Goal: Transaction & Acquisition: Book appointment/travel/reservation

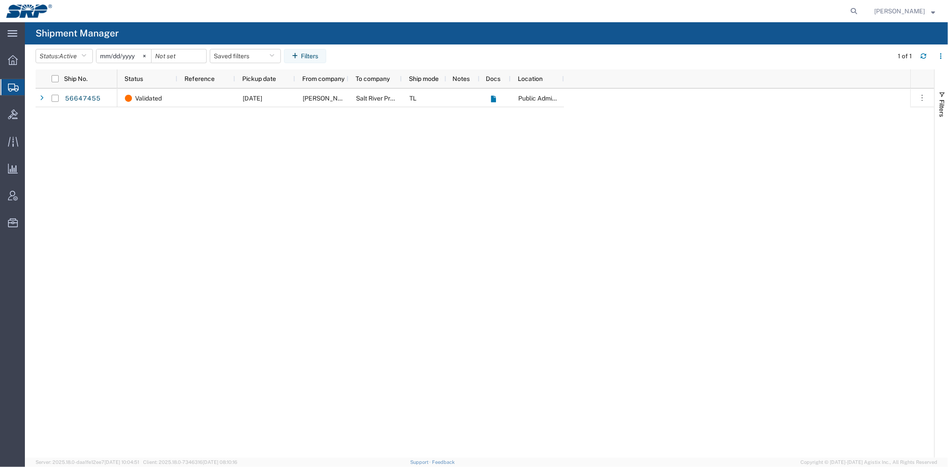
click at [475, 164] on div "Validated [DATE] [PERSON_NAME] Salt River Project TL Public Administration Buid…" at bounding box center [513, 272] width 793 height 369
click at [518, 202] on div "Validated [DATE] [PERSON_NAME] Salt River Project TL Public Administration Buid…" at bounding box center [513, 272] width 793 height 369
click at [411, 230] on div "Validated [DATE] [PERSON_NAME] Salt River Project TL Public Administration Buid…" at bounding box center [513, 272] width 793 height 369
click at [583, 439] on div "Validated [DATE] [PERSON_NAME] Salt River Project TL Public Administration Buid…" at bounding box center [513, 272] width 793 height 369
click at [277, 295] on div "Validated [DATE] [PERSON_NAME] Salt River Project TL Public Administration Buid…" at bounding box center [513, 272] width 793 height 369
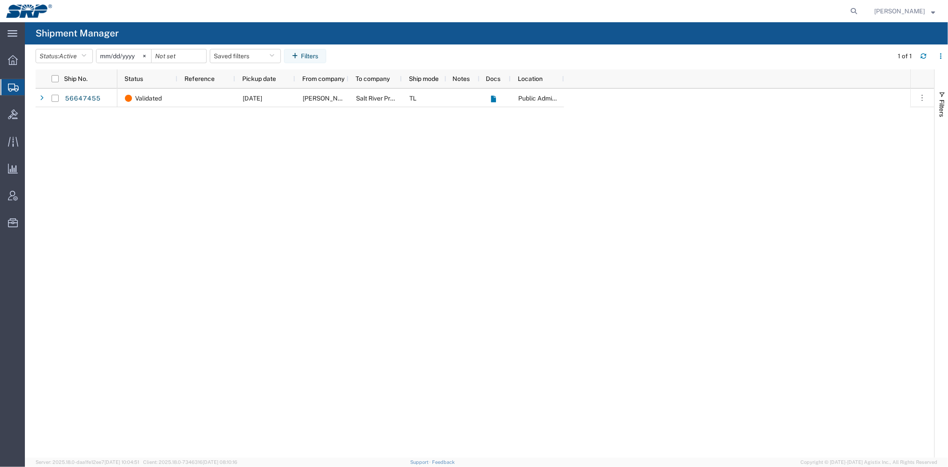
click at [371, 262] on div "Validated [DATE] [PERSON_NAME] Salt River Project TL Public Administration Buid…" at bounding box center [513, 272] width 793 height 369
click at [560, 217] on div "Validated [DATE] [PERSON_NAME] Salt River Project TL Public Administration Buid…" at bounding box center [513, 272] width 793 height 369
click at [68, 132] on div "56647455 Validated 09/04/2025 Neal Brothers Salt River Project TL Public Admini…" at bounding box center [485, 272] width 898 height 369
click at [306, 166] on div "Validated [DATE] [PERSON_NAME] Salt River Project TL Public Administration Buid…" at bounding box center [513, 272] width 793 height 369
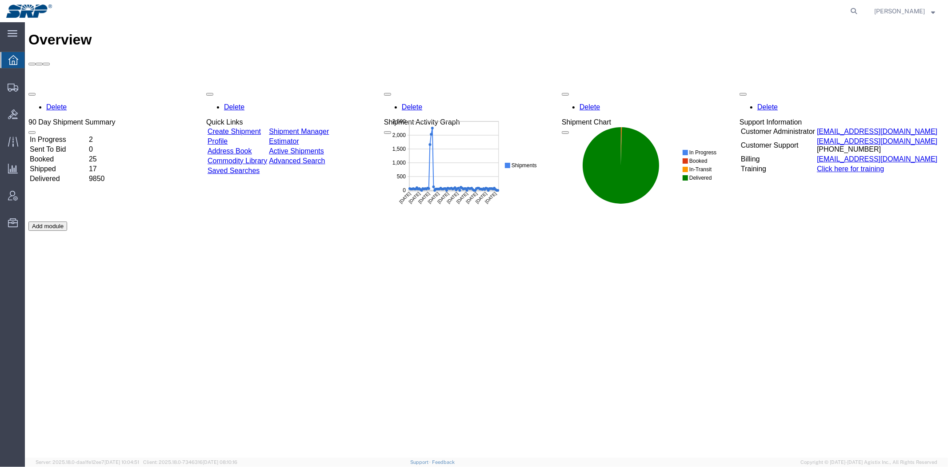
click at [544, 256] on div "Delete 90 Day Shipment Summary In Progress 2 Sent To Bid 0 Booked 25 Shipped 17…" at bounding box center [486, 221] width 916 height 267
click at [0, 0] on span "Shipment Manager" at bounding box center [0, 0] width 0 height 0
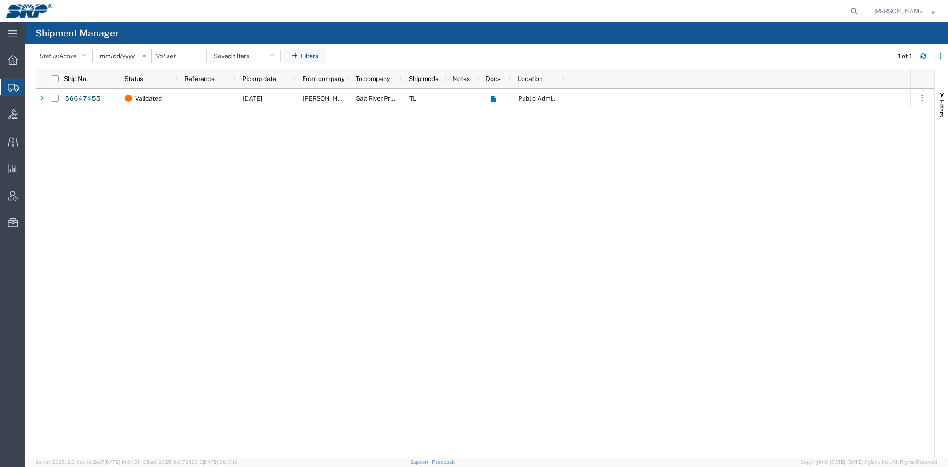
click at [204, 247] on div "Validated [DATE] [PERSON_NAME] Salt River Project TL Public Administration Buid…" at bounding box center [513, 272] width 793 height 369
click at [163, 139] on div "Validated [DATE] [PERSON_NAME] Salt River Project TL Public Administration Buid…" at bounding box center [513, 272] width 793 height 369
click at [209, 156] on div "Validated [DATE] [PERSON_NAME] Salt River Project TL Public Administration Buid…" at bounding box center [513, 272] width 793 height 369
click at [0, 0] on span "Create Shipment" at bounding box center [0, 0] width 0 height 0
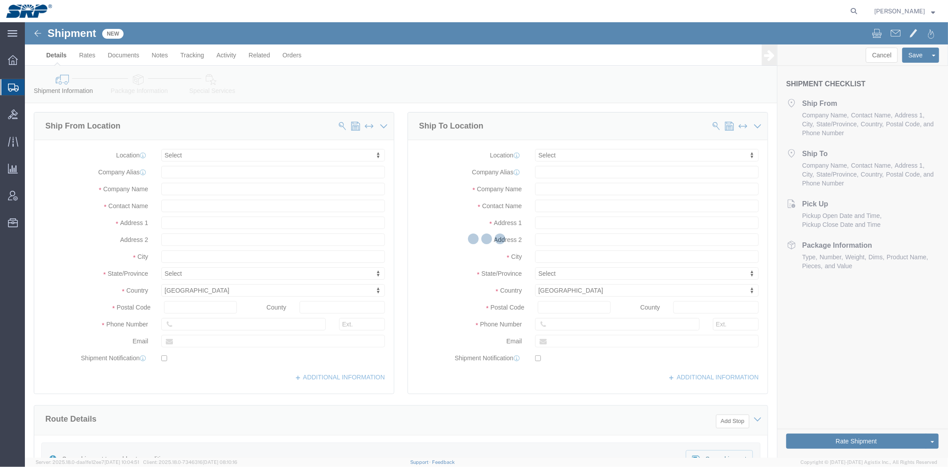
select select
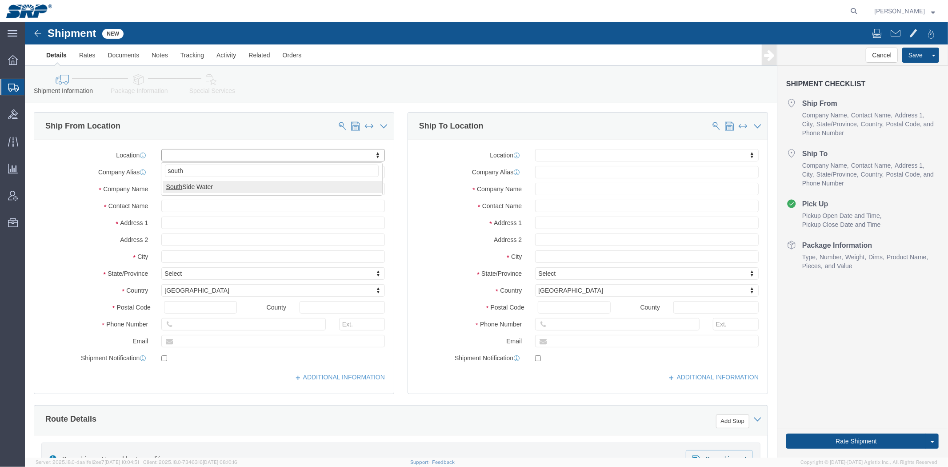
type input "south"
select select "58893"
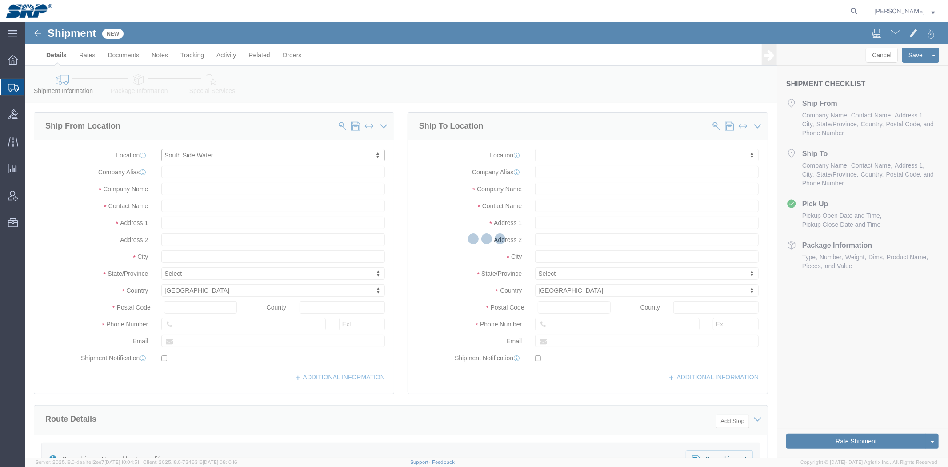
select select "AZ"
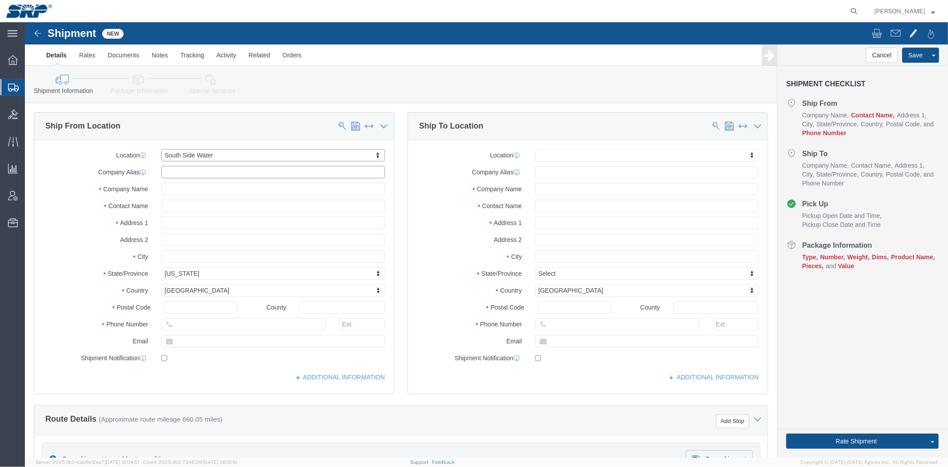
drag, startPoint x: 152, startPoint y: 150, endPoint x: 78, endPoint y: 137, distance: 75.0
click div "Location [GEOGRAPHIC_DATA] Water My Profile Location [GEOGRAPHIC_DATA] Facility…"
type input "SSW"
click input "text"
type input "[PERSON_NAME]"
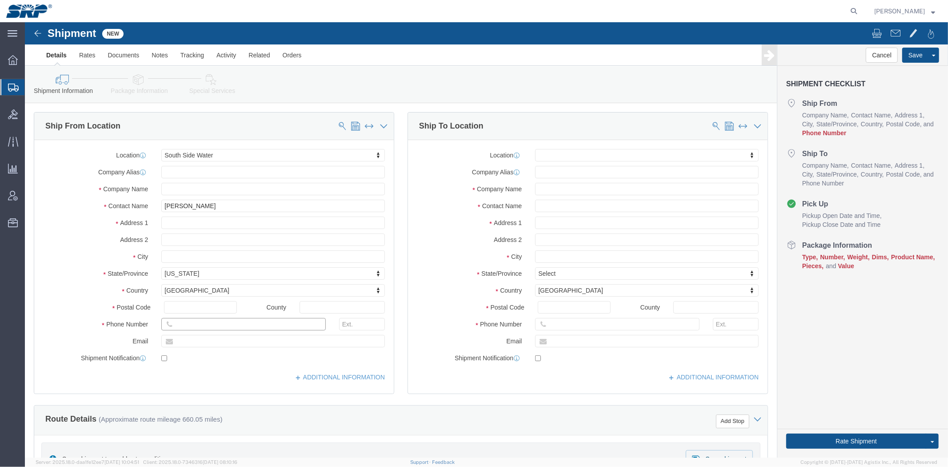
click input "text"
drag, startPoint x: 80, startPoint y: 220, endPoint x: 92, endPoint y: 227, distance: 14.6
click label "Address 2"
click input "text"
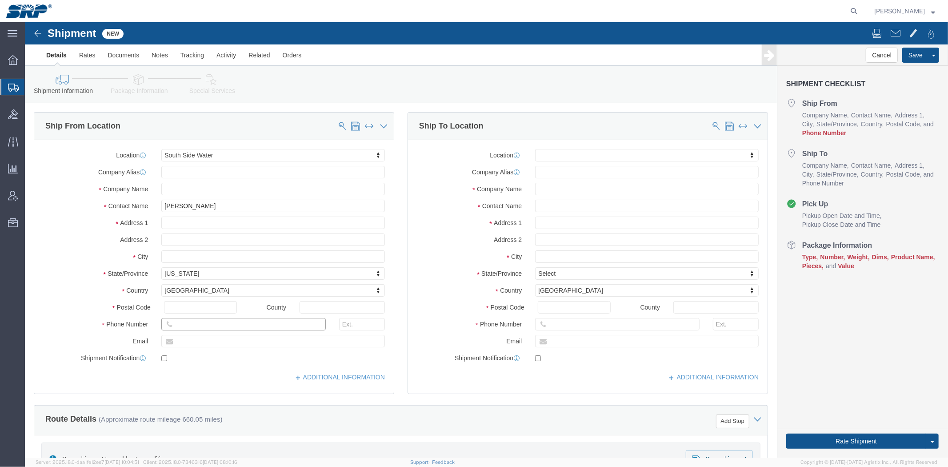
click input "text"
type input "[PHONE_NUMBER]"
click div "Location [GEOGRAPHIC_DATA] Water My Profile Location [GEOGRAPHIC_DATA] Facility…"
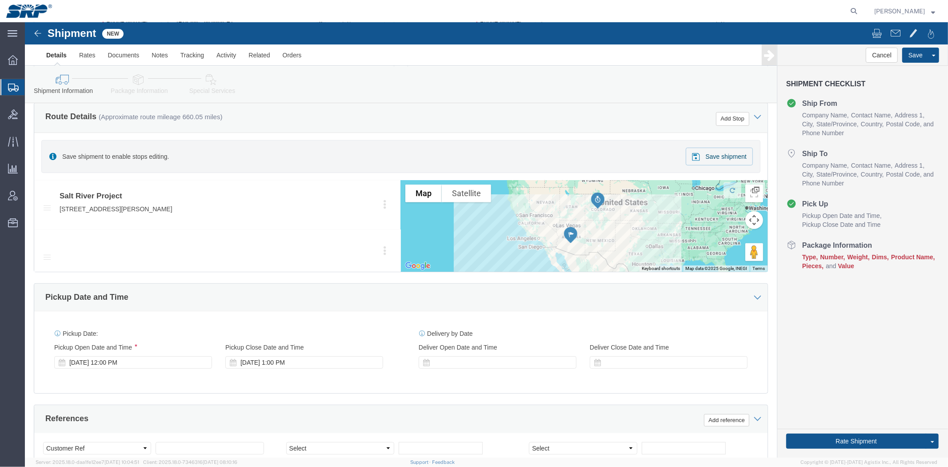
scroll to position [444, 0]
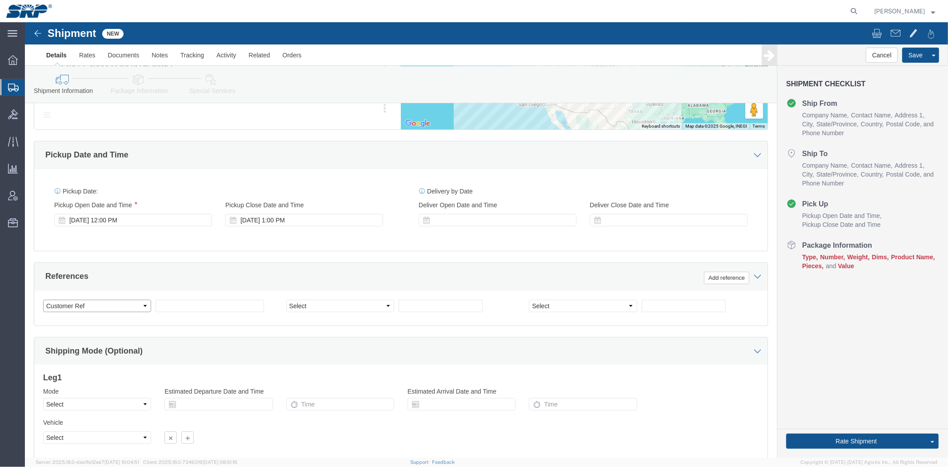
click select "Select Account Type Activity ID Airline Appointment Number ASN Batch Request # …"
click div "References Add reference"
click div "[DATE] 12:00 PM"
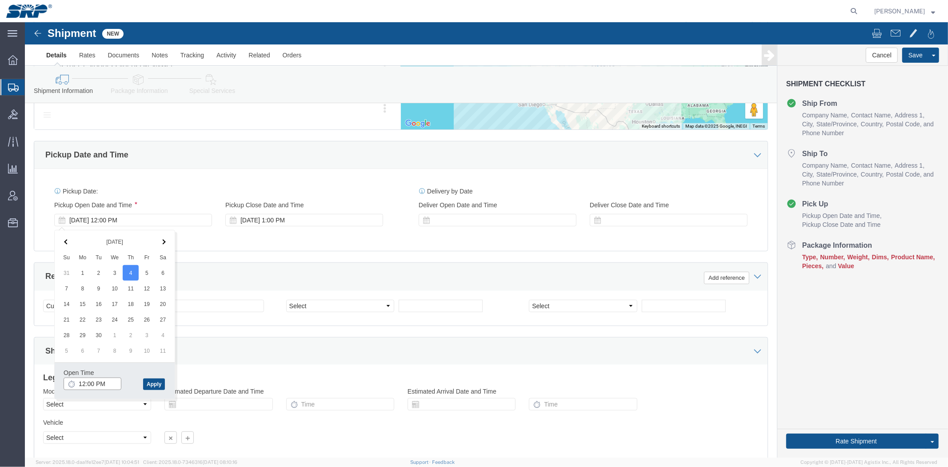
click input "12:00 PM"
type input "8:00 AM"
click button "Apply"
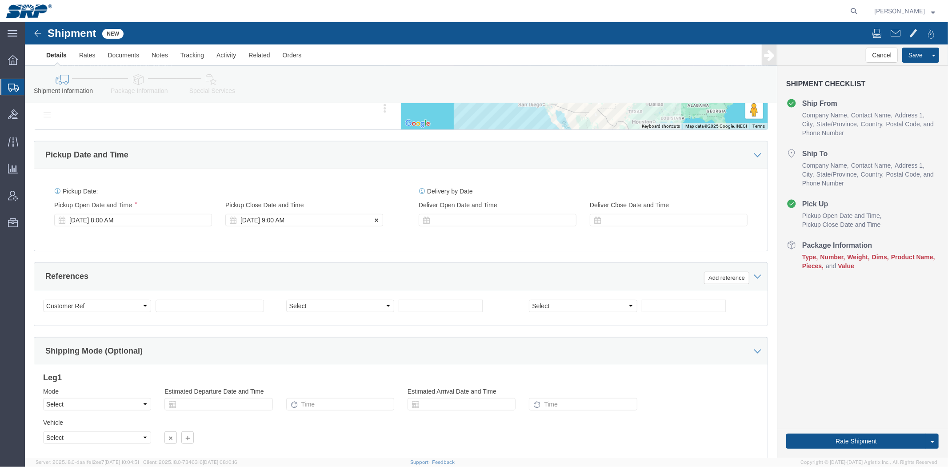
click div "[DATE] 9:00 AM"
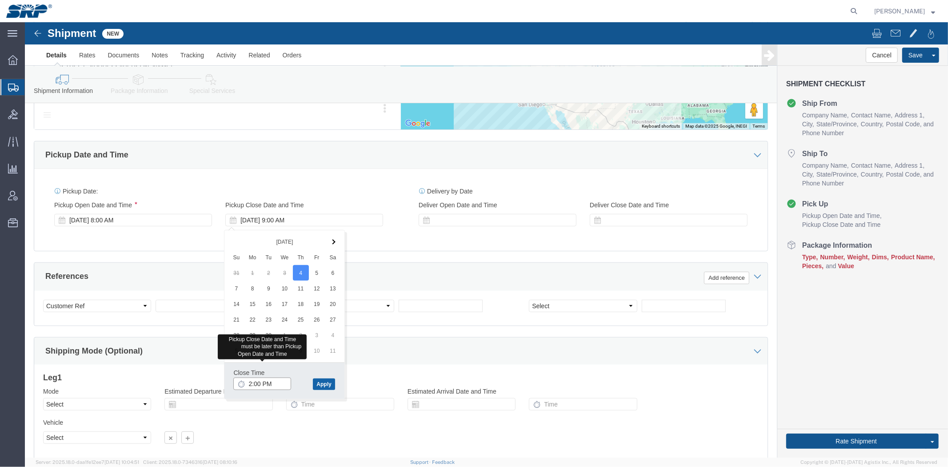
type input "2:00 PM"
click button "Apply"
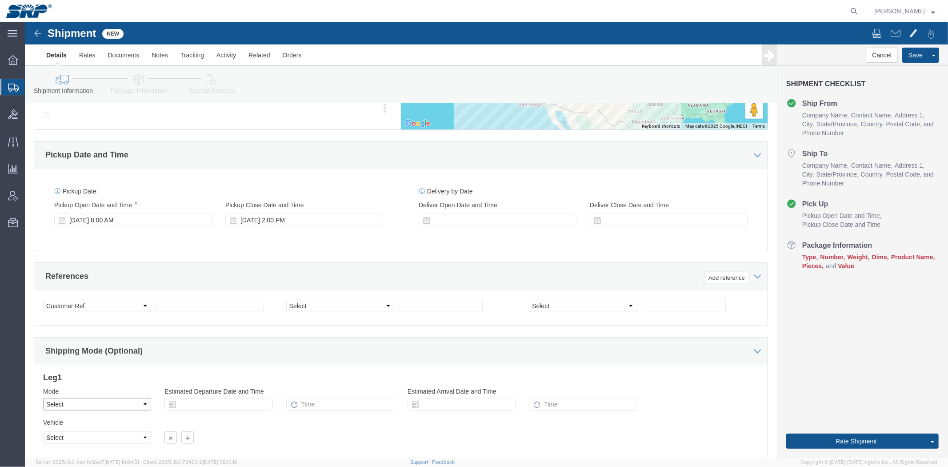
click select "Select Air Less than Truckload Multi-Leg Ocean Freight Rail Small Parcel Truckl…"
drag, startPoint x: 400, startPoint y: 211, endPoint x: 404, endPoint y: 208, distance: 5.2
click div "Delivery Start Date Delivery Start Time Deliver Open Date and Time Deliver Clos…"
click div
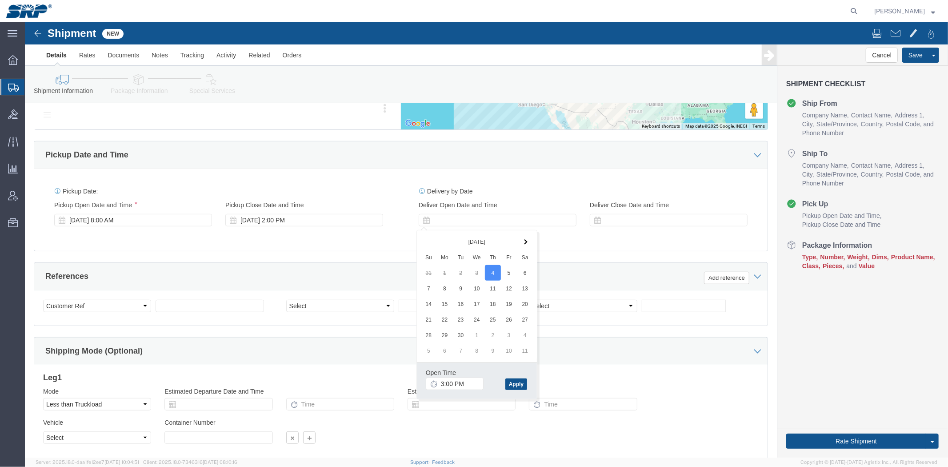
click div "Mode Select Air Less than Truckload Multi-Leg Ocean Freight Rail Small Parcel T…"
click select "Select Air Less than Truckload Multi-Leg Ocean Freight Rail Small Parcel Truckl…"
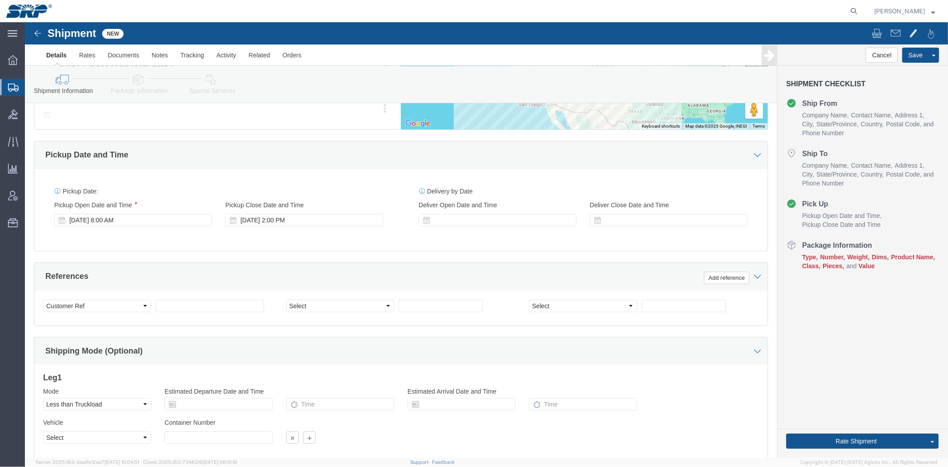
click div "Mode Select Air Less than Truckload Multi-Leg Ocean Freight Rail Small Parcel T…"
click select "Select Air Less than Truckload Multi-Leg Ocean Freight Rail Small Parcel Truckl…"
select select "TL"
click select "Select Air Less than Truckload Multi-Leg Ocean Freight Rail Small Parcel Truckl…"
click select "Select 1-Ton (PSS) 10 Wheel 10 Yard Dump Truck 20 Yard Dump Truck Bobtail Botto…"
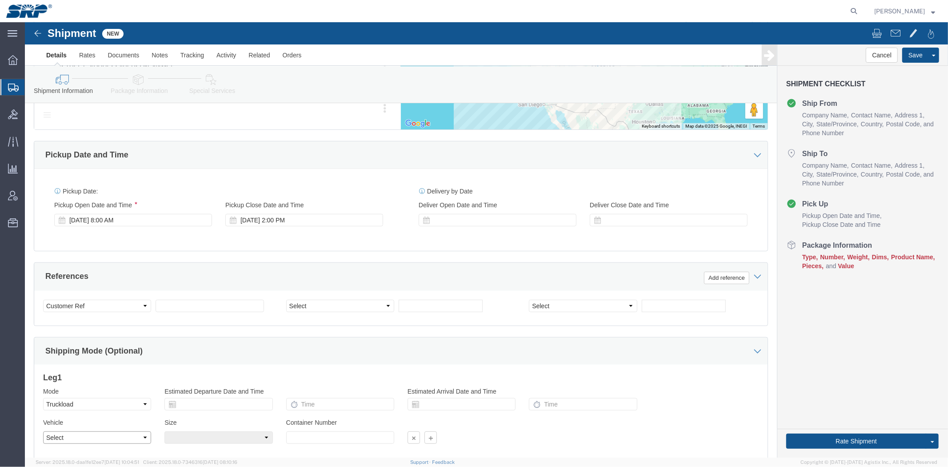
select select "SB"
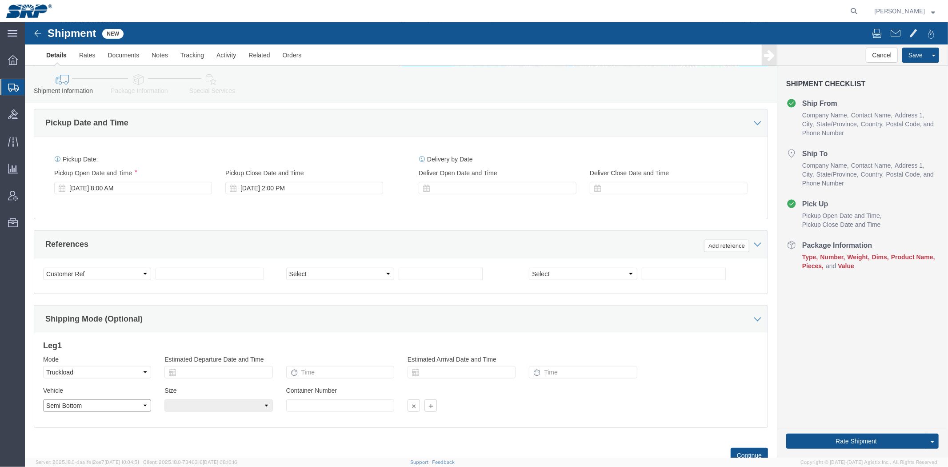
scroll to position [494, 0]
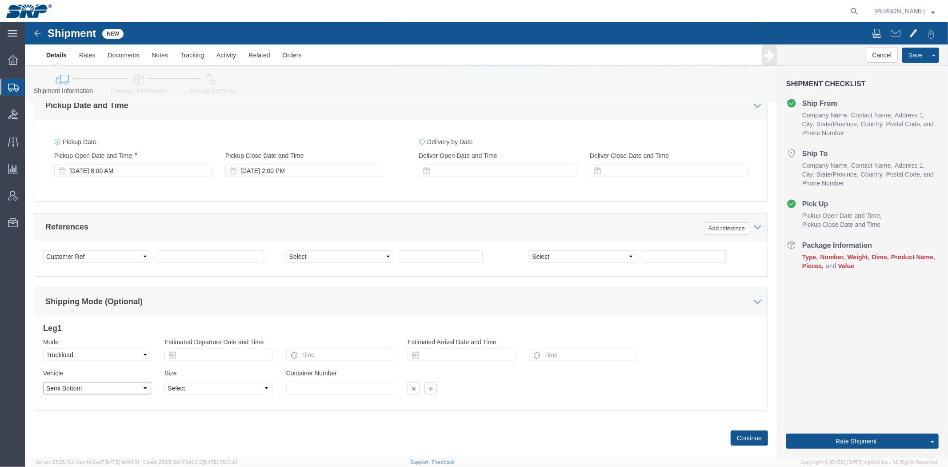
click select "Select 1-Ton (PSS) 10 Wheel 10 Yard Dump Truck 20 Yard Dump Truck Bobtail Botto…"
click div "Shipping Mode (Optional)"
click div "Mode Select Air Less than Truckload Multi-Leg Ocean Freight Rail Small Parcel T…"
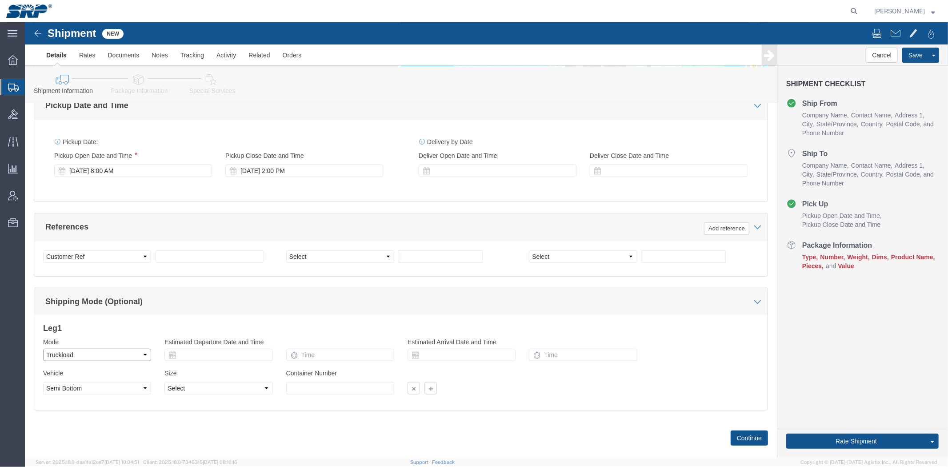
click select "Select Air Less than Truckload Multi-Leg Ocean Freight Rail Small Parcel Truckl…"
select select "LTL"
click select "Select Air Less than Truckload Multi-Leg Ocean Freight Rail Small Parcel Truckl…"
click select "Select Straight Truck"
select select "STTR"
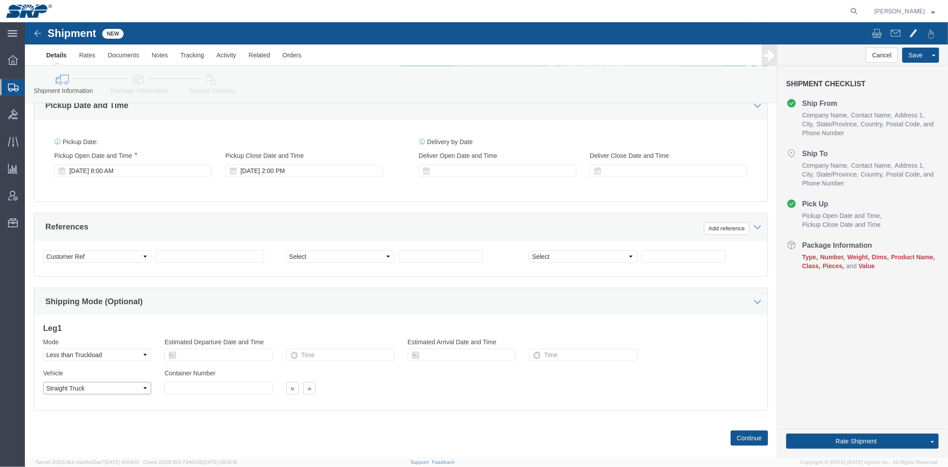
click select "Select Straight Truck"
click div "Vehicle Select Straight Truck"
click select "Select Straight Truck"
select select
click select "Select Straight Truck"
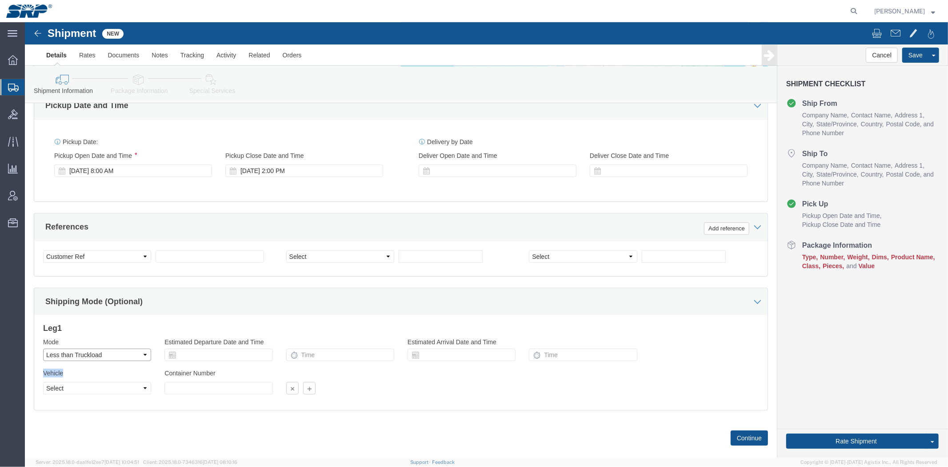
click select "Select Air Less than Truckload Multi-Leg Ocean Freight Rail Small Parcel Truckl…"
click div "Leg 1 Mode Select Air Less than Truckload Multi-Leg Ocean Freight Rail Small Pa…"
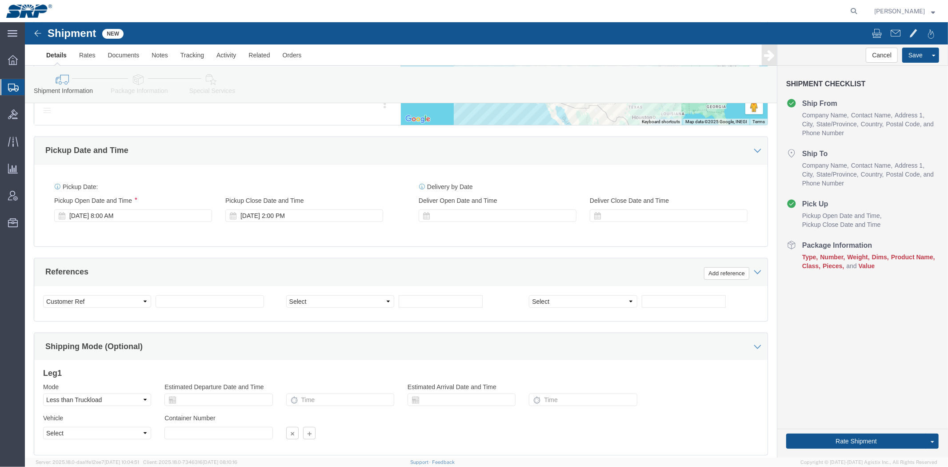
scroll to position [395, 0]
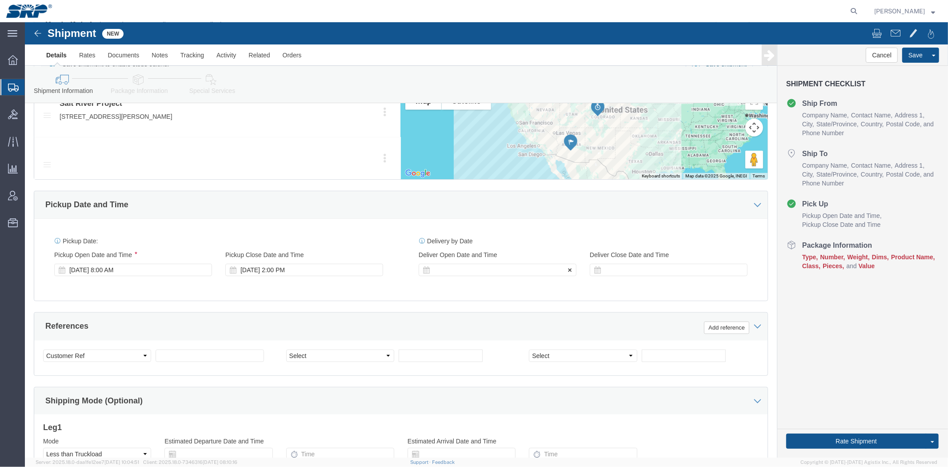
click div
drag, startPoint x: 413, startPoint y: 408, endPoint x: 433, endPoint y: 400, distance: 21.0
click input "3:00 PM"
type input "8:00 AM"
click button "Apply"
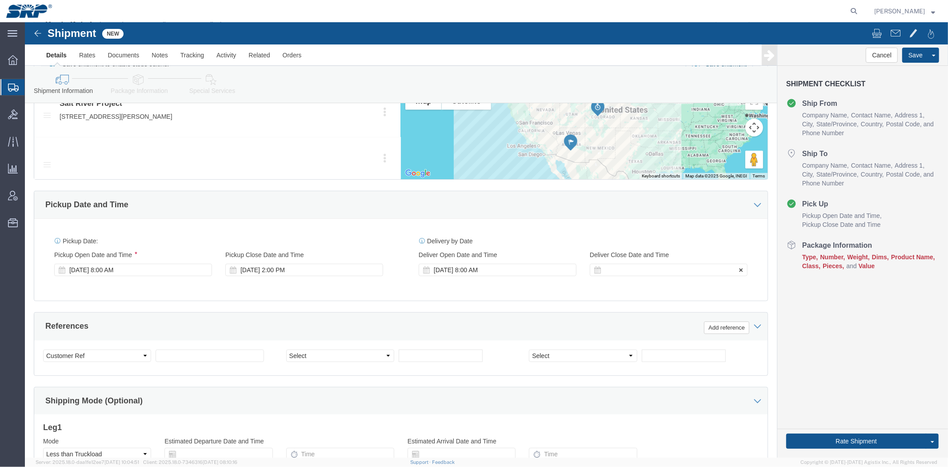
click div "Deliver Close Date Deliver Close Time Deliver Close Date and Time"
click div
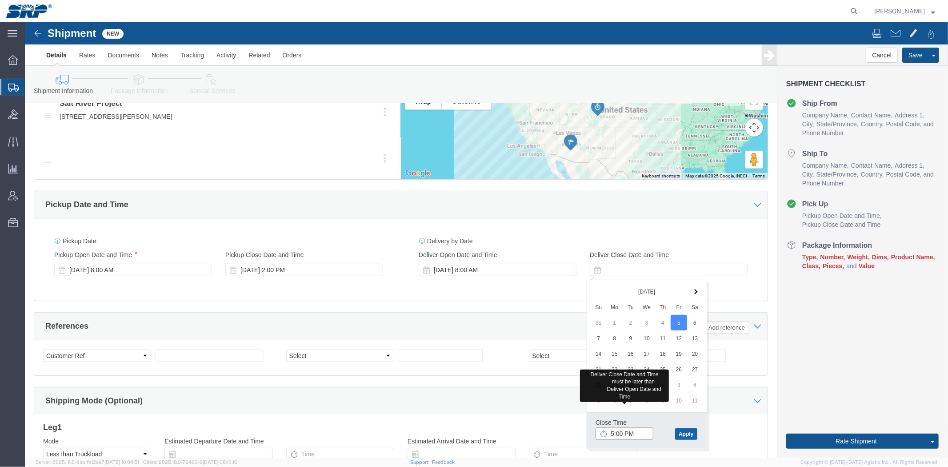
type input "5:00 PM"
click button "Apply"
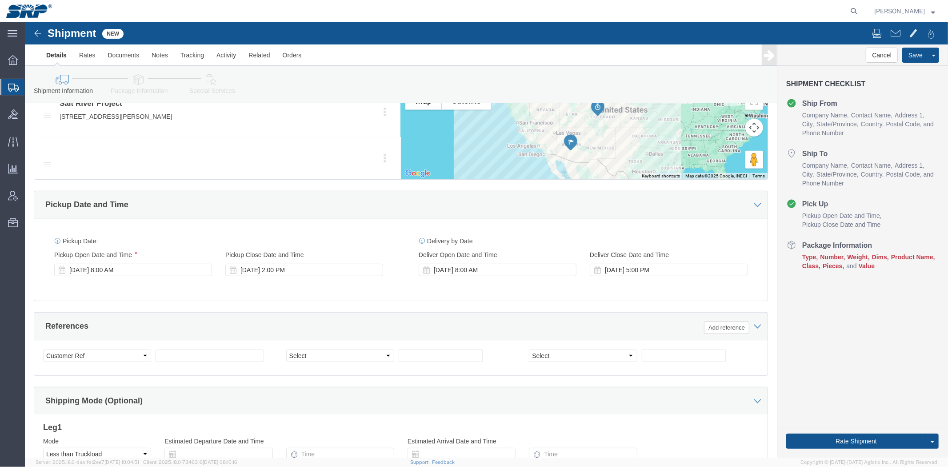
click div "References Add reference"
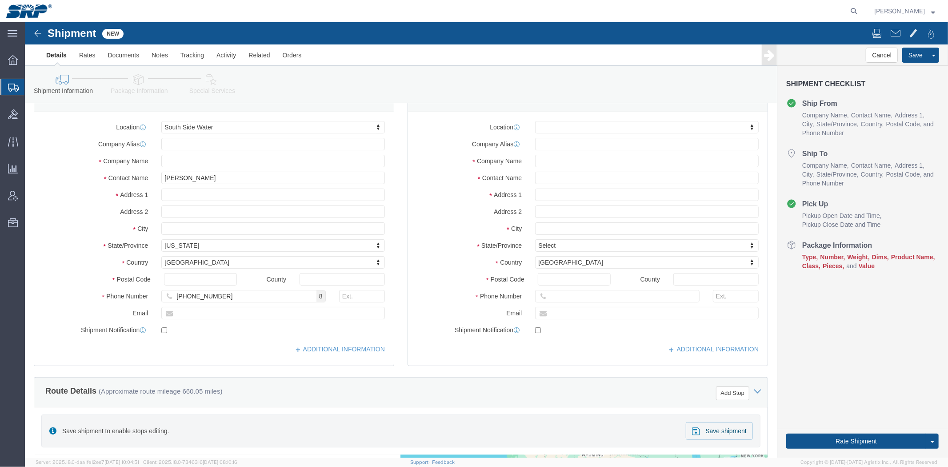
scroll to position [0, 0]
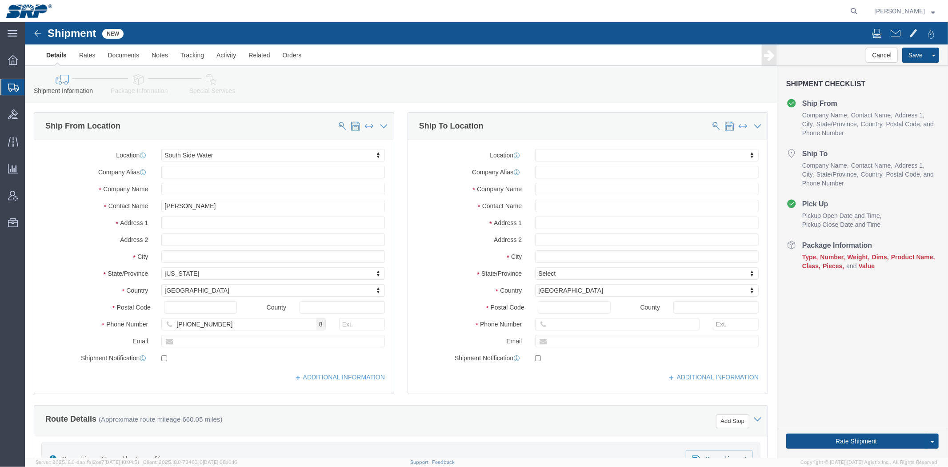
drag, startPoint x: 314, startPoint y: 307, endPoint x: 274, endPoint y: 148, distance: 164.4
click input "text"
paste input "US Bureau of Reclamation"
click input "US Bureau of Reclamation"
type input "US Bureau of Reclamation"
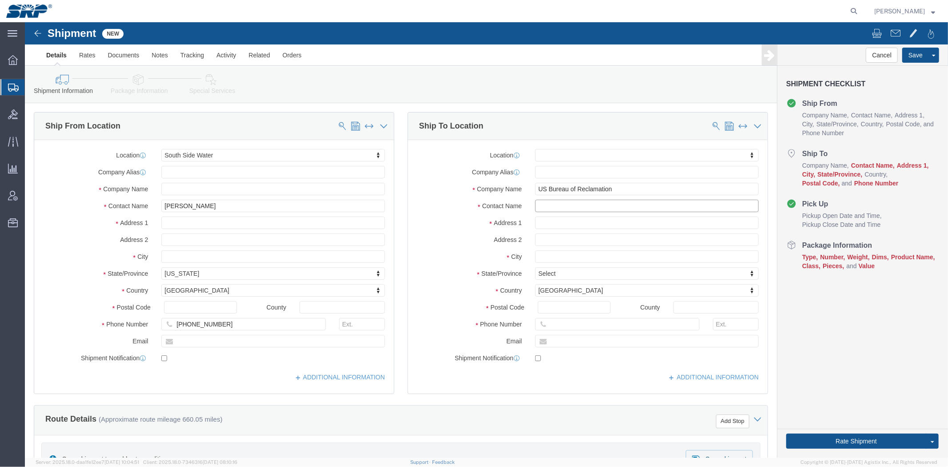
click input "text"
paste input "ECOLAB (86-68560)"
type input "ECOLAB (86-68560)"
click input "text"
paste input "1 Denver Federal Ce"
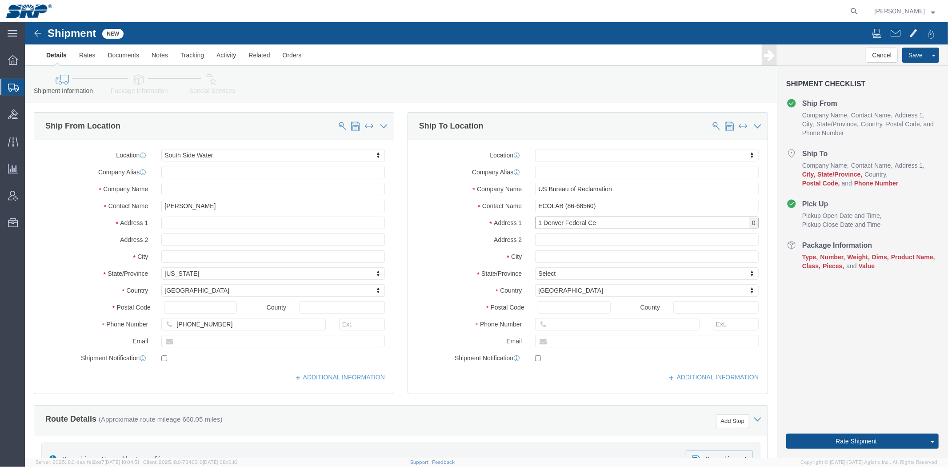
click input "1 Denver Federal Ce"
type input "1 Denver Federal Ce"
click input "text"
paste input "[GEOGRAPHIC_DATA]"
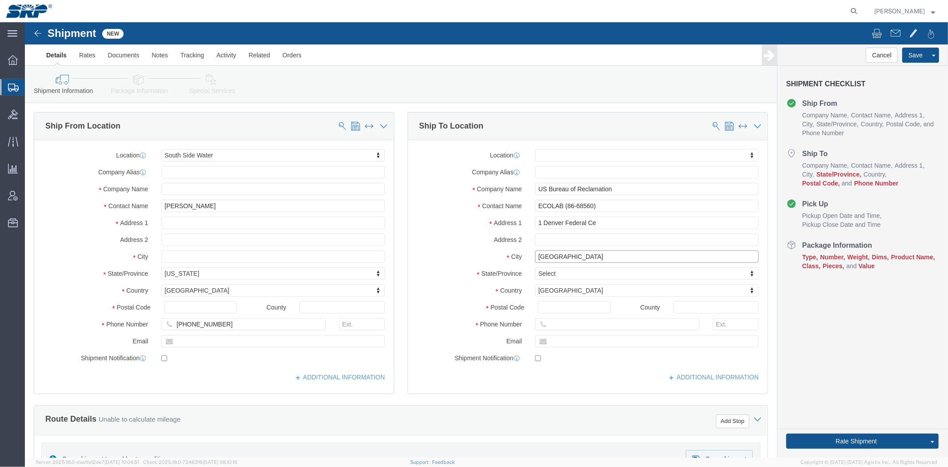
type input "[GEOGRAPHIC_DATA]"
type input "colo"
click input "Postal Code"
paste input "80225"
type input "80225"
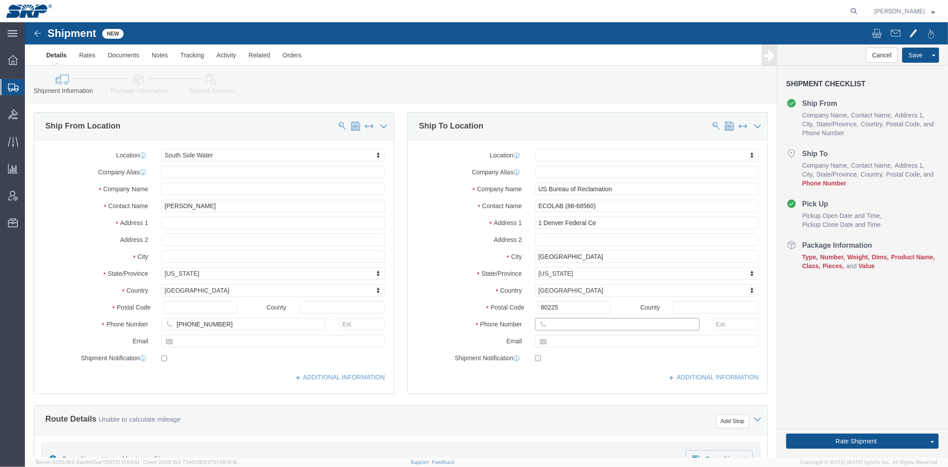
click input "text"
drag, startPoint x: 567, startPoint y: 166, endPoint x: 591, endPoint y: 168, distance: 23.7
click input "US Bureau of Reclamation"
drag, startPoint x: 589, startPoint y: 167, endPoint x: 256, endPoint y: 145, distance: 334.0
click div "Ship From Location Location [GEOGRAPHIC_DATA] Water My Profile Location [GEOGRA…"
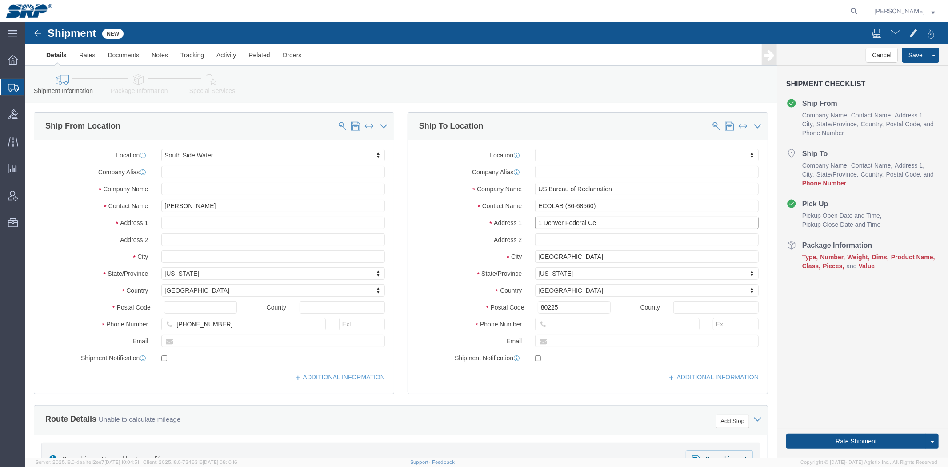
click input "1 Denver Federal Ce"
drag, startPoint x: 585, startPoint y: 198, endPoint x: 281, endPoint y: 145, distance: 308.9
click div "Ship From Location Location [GEOGRAPHIC_DATA] Water My Profile Location [GEOGRA…"
click input "1 [GEOGRAPHIC_DATA]"
paste input "#25"
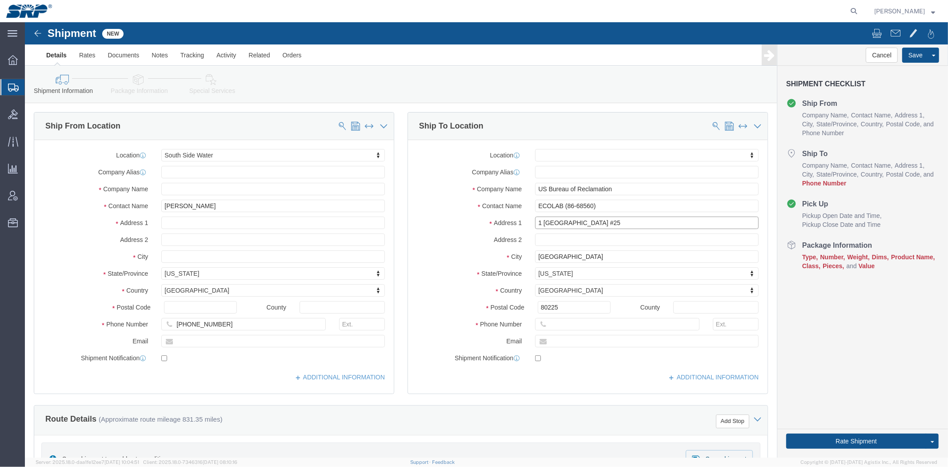
type input "1 [GEOGRAPHIC_DATA] #25"
click div "Address [STREET_ADDRESS]"
click input "text"
paste input "303) 236-1647"
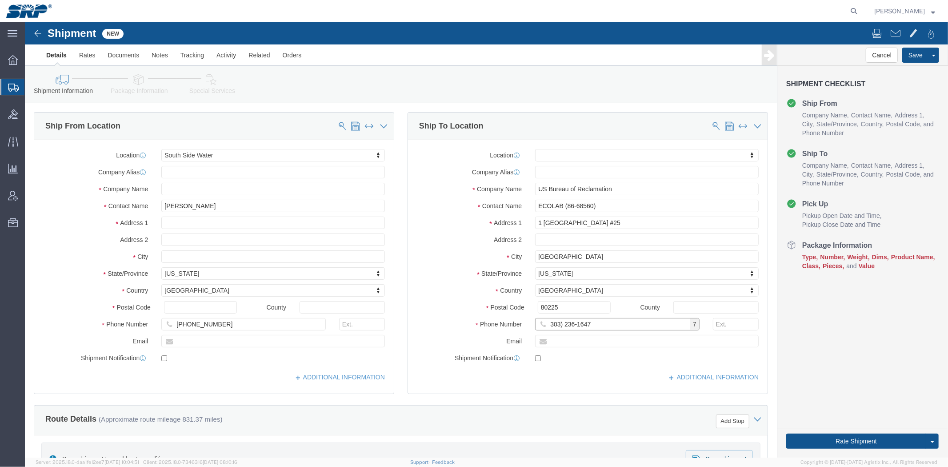
click input "303) 236-1647"
drag, startPoint x: 535, startPoint y: 304, endPoint x: 470, endPoint y: 303, distance: 65.3
click div "Phone Number 303) 236-1647 7"
type input "[PHONE_NUMBER]"
click label "Company Alias"
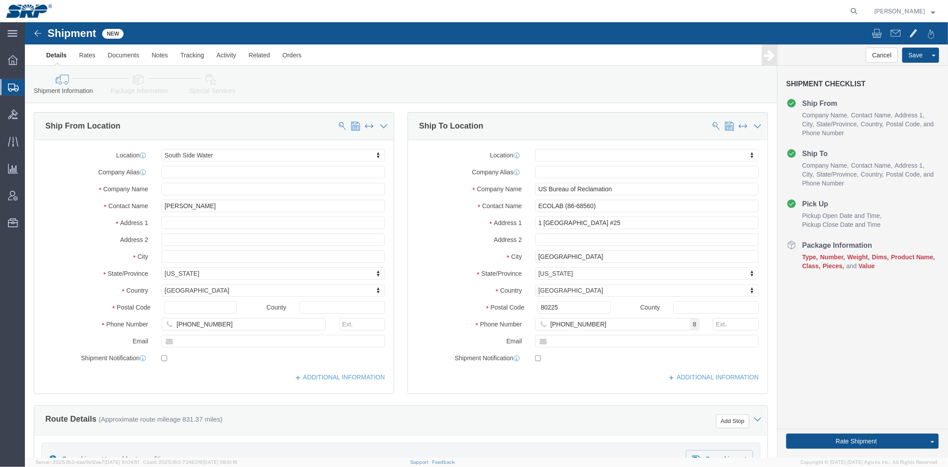
click label "Address 1"
drag, startPoint x: 357, startPoint y: 339, endPoint x: 269, endPoint y: 157, distance: 202.1
click link "Documents"
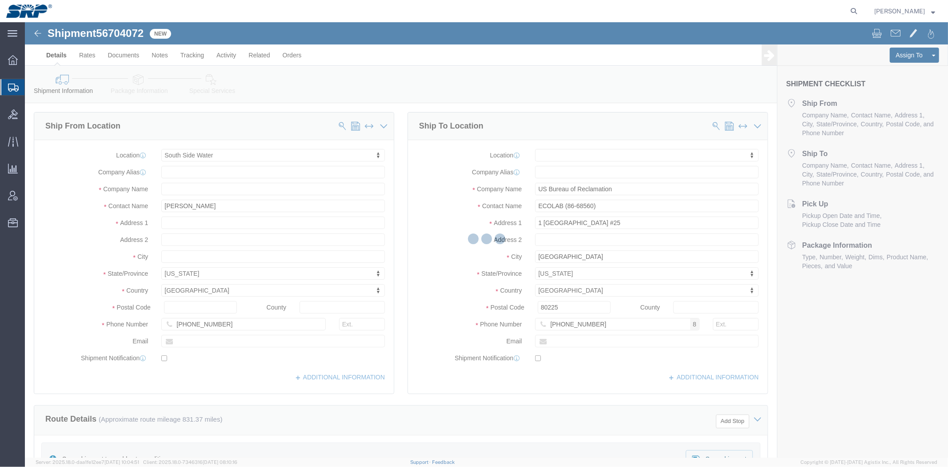
select select "58893"
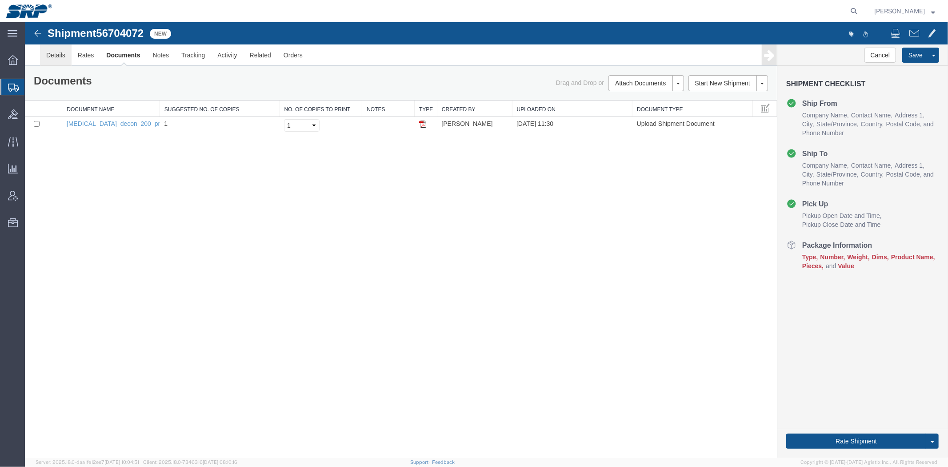
click at [47, 49] on link "Details" at bounding box center [56, 54] width 32 height 21
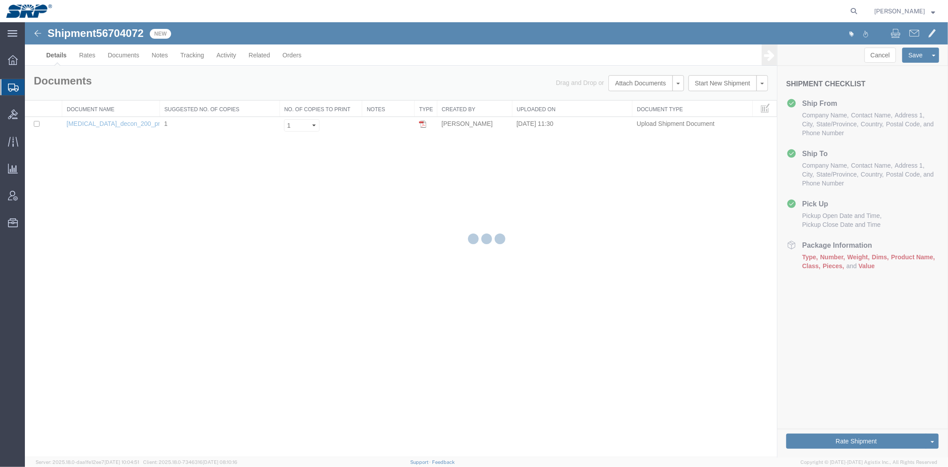
select select "58893"
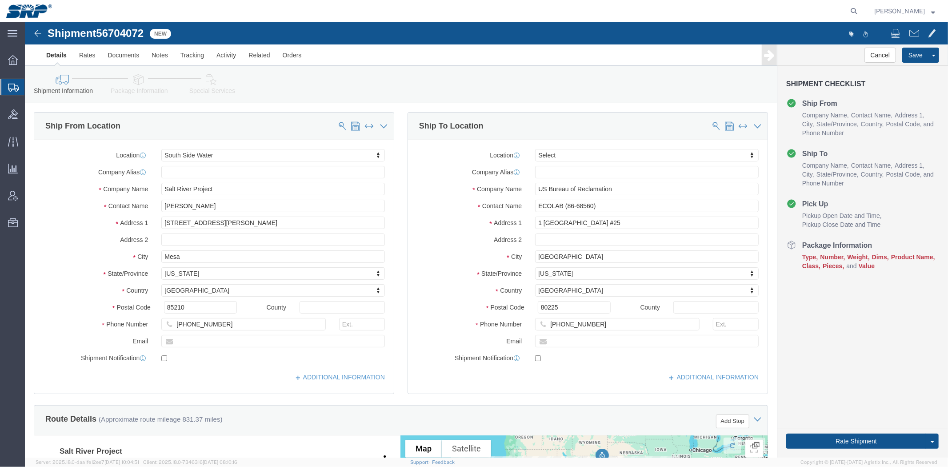
drag, startPoint x: 128, startPoint y: 248, endPoint x: 108, endPoint y: 76, distance: 172.7
click link "Package Information"
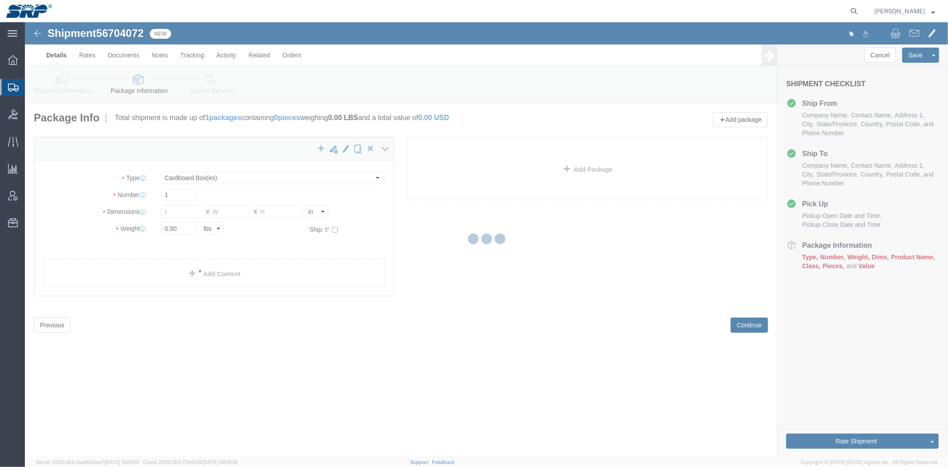
click at [175, 180] on div at bounding box center [486, 239] width 923 height 435
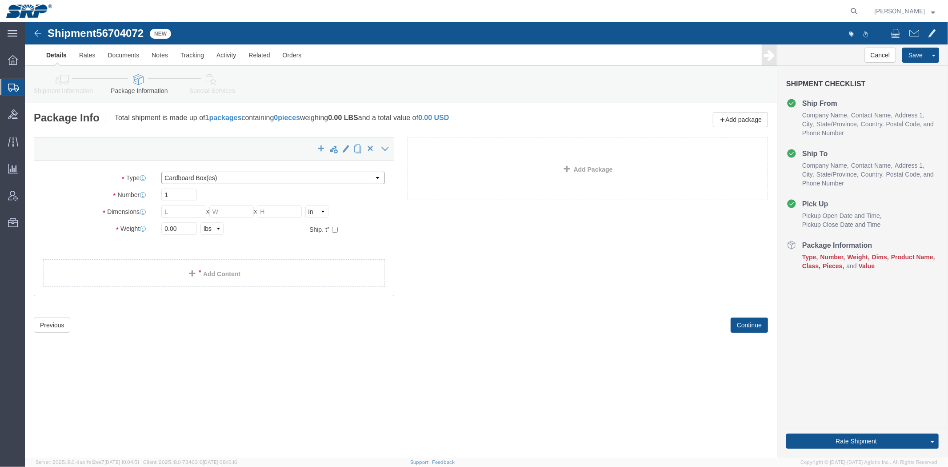
click select "Select Bale(s) Basket(s) Bolt(s) Bottle(s) Buckets Bulk Bundle(s) Can(s) Cardbo…"
select select "PSNS"
click select "Select Bale(s) Basket(s) Bolt(s) Bottle(s) Buckets Bulk Bundle(s) Can(s) Cardbo…"
click input "text"
type input "1"
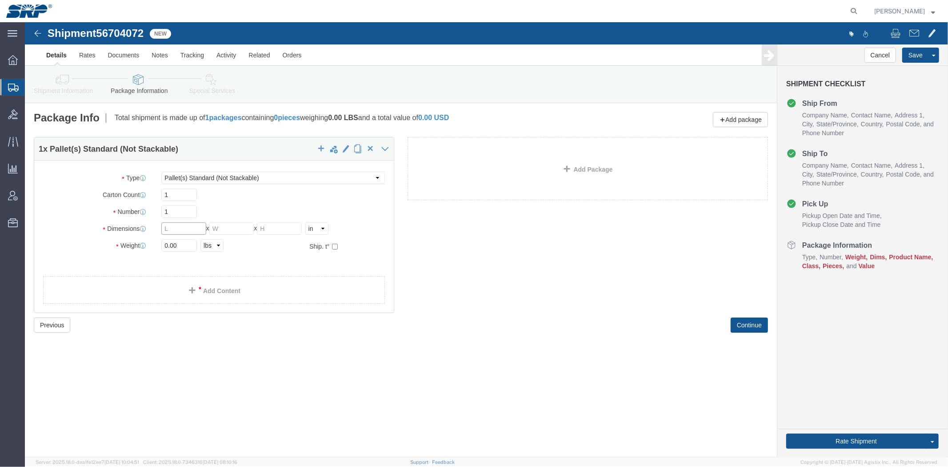
click input "text"
type input "24"
type input "10"
drag, startPoint x: 145, startPoint y: 225, endPoint x: 104, endPoint y: 226, distance: 40.4
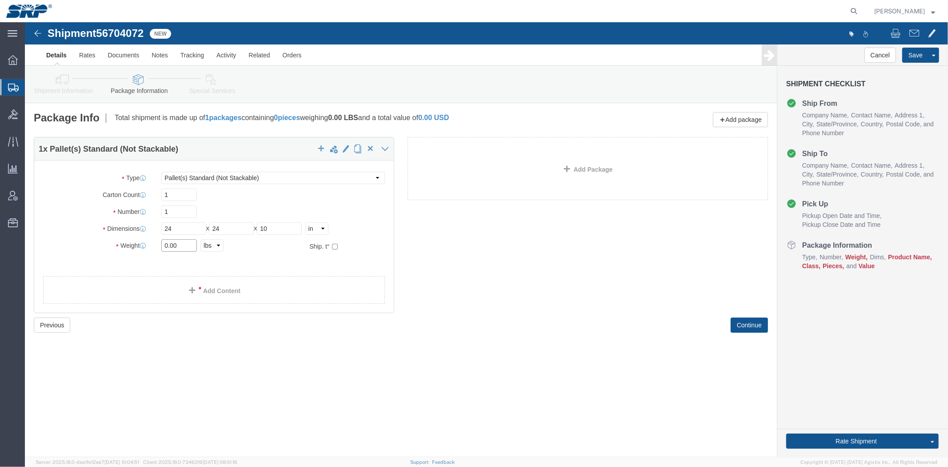
click div "Weight 0.00 Select kgs lbs Ship. t°"
type input "40"
click link "Add Content"
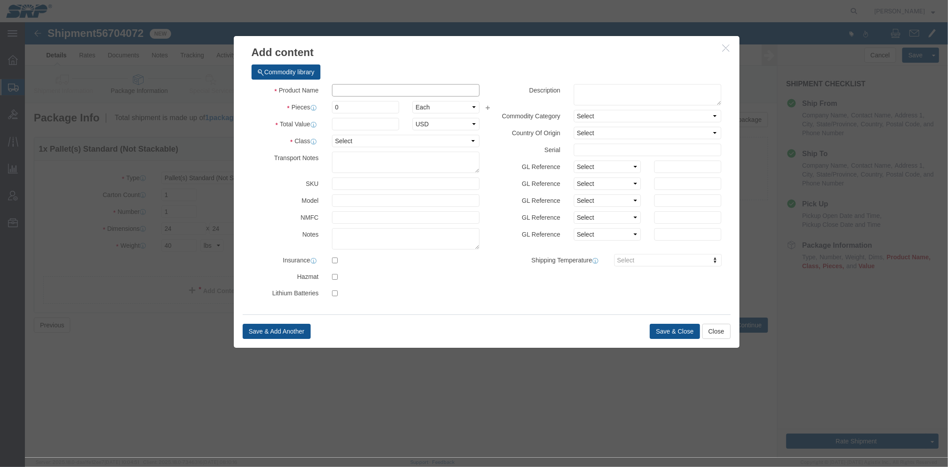
click input "text"
type input "Alcohol Sample Bottles"
drag, startPoint x: 355, startPoint y: 82, endPoint x: 209, endPoint y: 82, distance: 145.7
click div "Pieces 0 Select Bag Barrels 100Board Feet Bottle Box Blister Pack Carats Can Ca…"
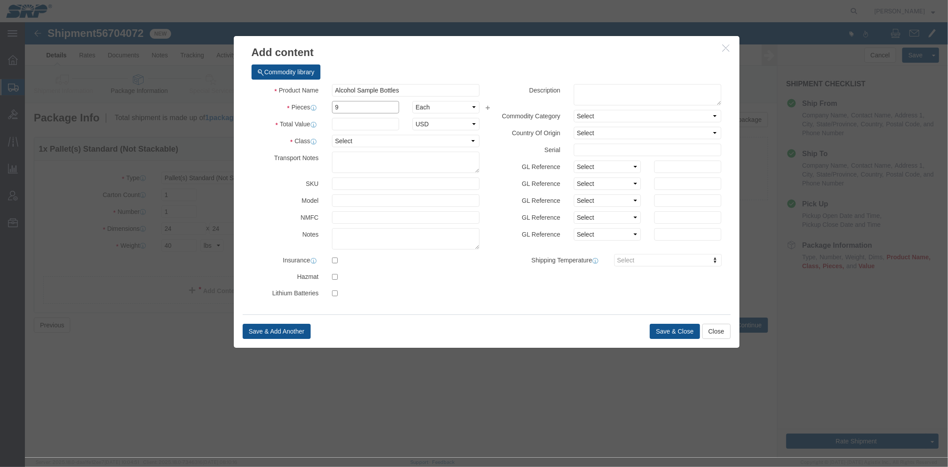
type input "9"
click input "text"
type input "300"
click select "Select 50 55 60 65 70 85 92.5 100 125 175 250 300 400"
select select "70"
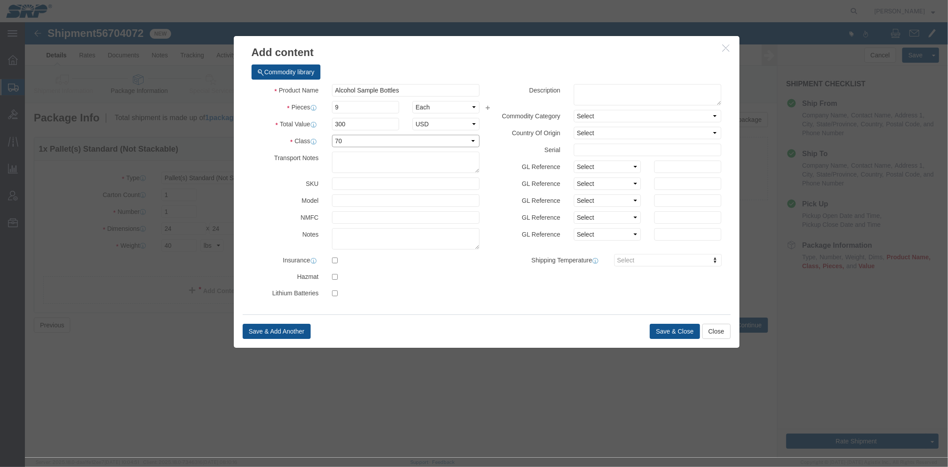
click select "Select 50 55 60 65 70 85 92.5 100 125 175 250 300 400"
click input "checkbox"
checkbox input "true"
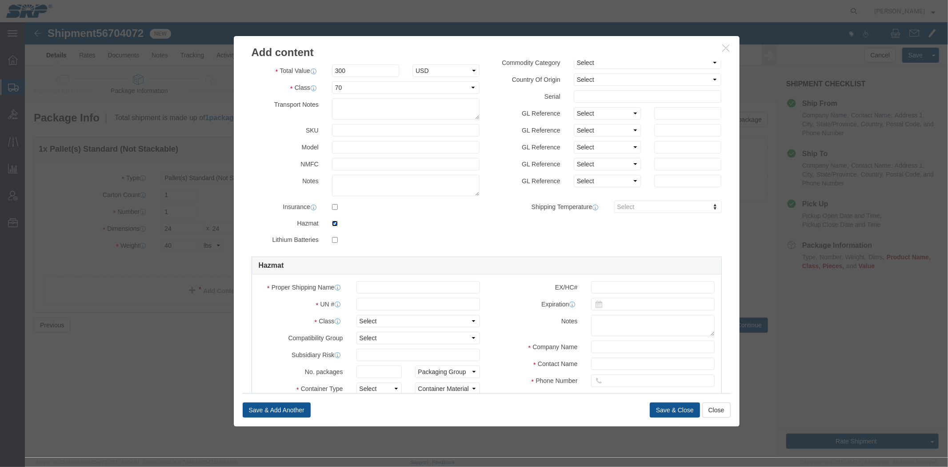
scroll to position [148, 0]
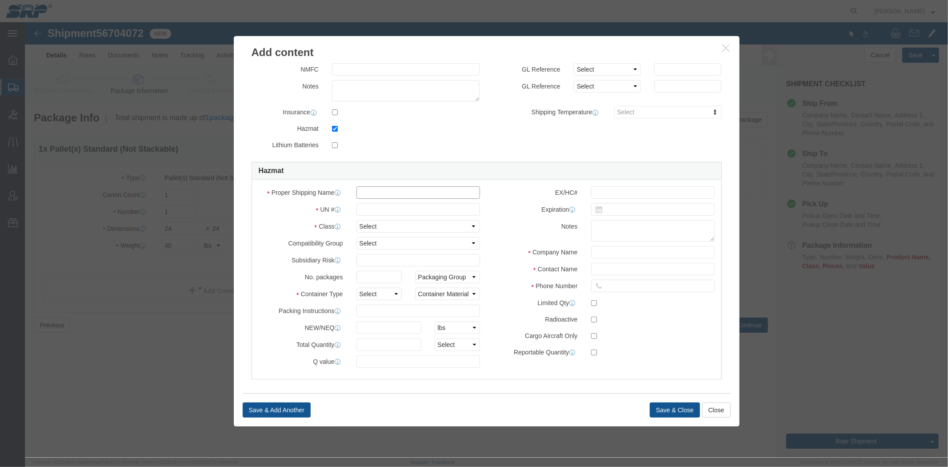
click input "text"
type input "1170"
click select "Select 1 Explosive 1.1 Explosive 1.2 Explosive 1.3 Explosive 1.4 Explosive 1.5 …"
select select "3 Flammable Liquid"
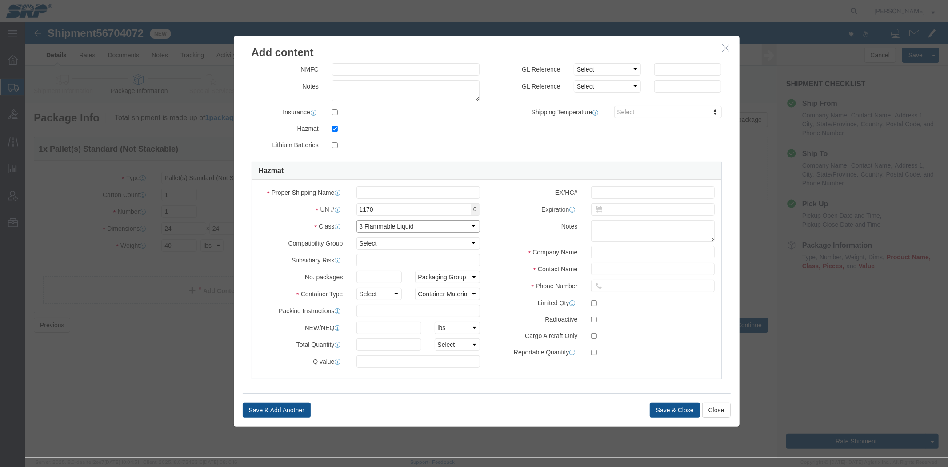
click select "Select 1 Explosive 1.1 Explosive 1.2 Explosive 1.3 Explosive 1.4 Explosive 1.5 …"
click select "Packaging Group I II III"
select select "II"
click select "Packaging Group I II III"
click select "Select 1 - Drums 2 - Reserved 3 - Jerricans 4 - Boxes 5 - Bags 6 - Composite Pa…"
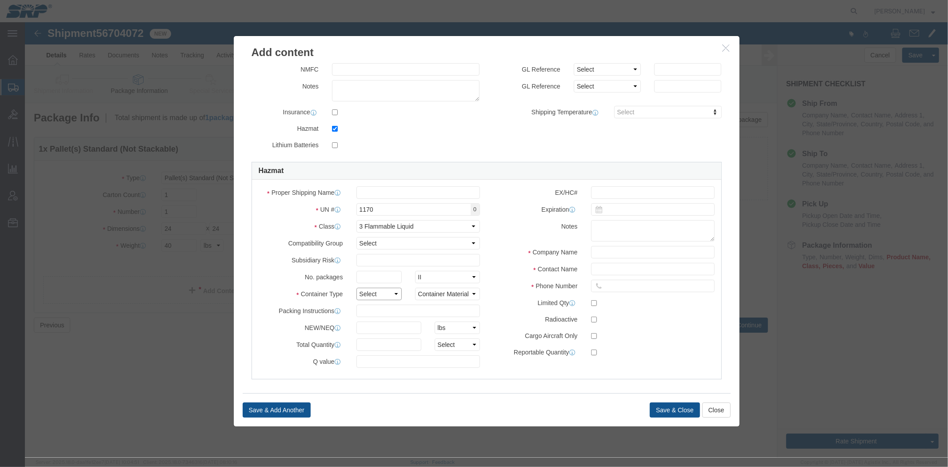
select select "DRUMS"
click select "Select 1 - Drums 2 - Reserved 3 - Jerricans 4 - Boxes 5 - Bags 6 - Composite Pa…"
click select "Container Material A - Steel (all types and surface treatments) B - Aluminum C …"
select select "PLASTIC_MATERIAL"
click select "Container Material A - Steel (all types and surface treatments) B - Aluminum C …"
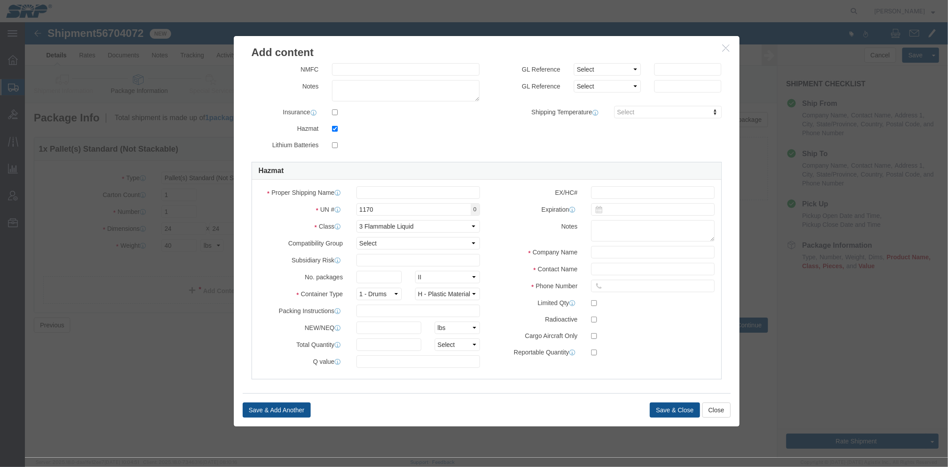
click label "Radioactive"
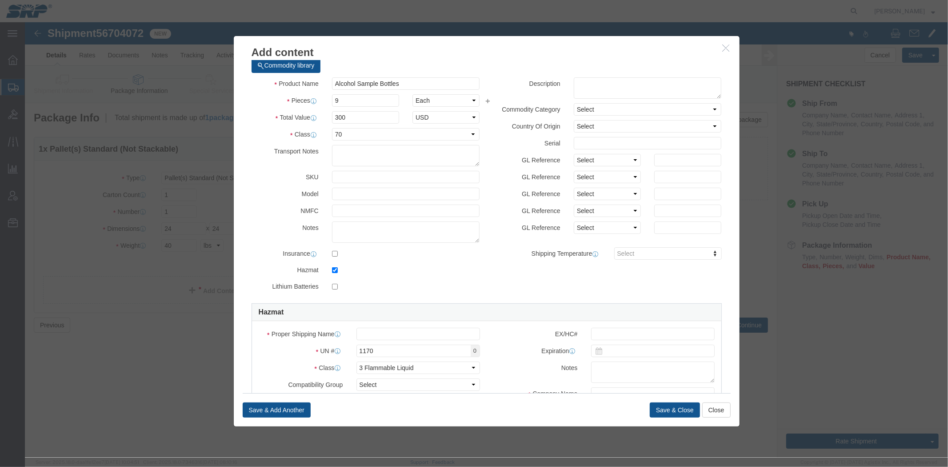
scroll to position [105, 0]
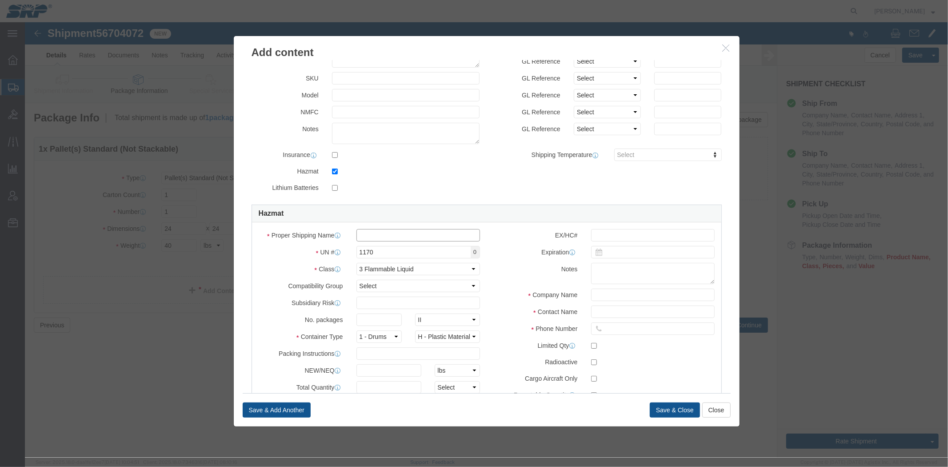
click input "text"
paste input "[MEDICAL_DATA]"
type input "[MEDICAL_DATA]"
click label "Notes"
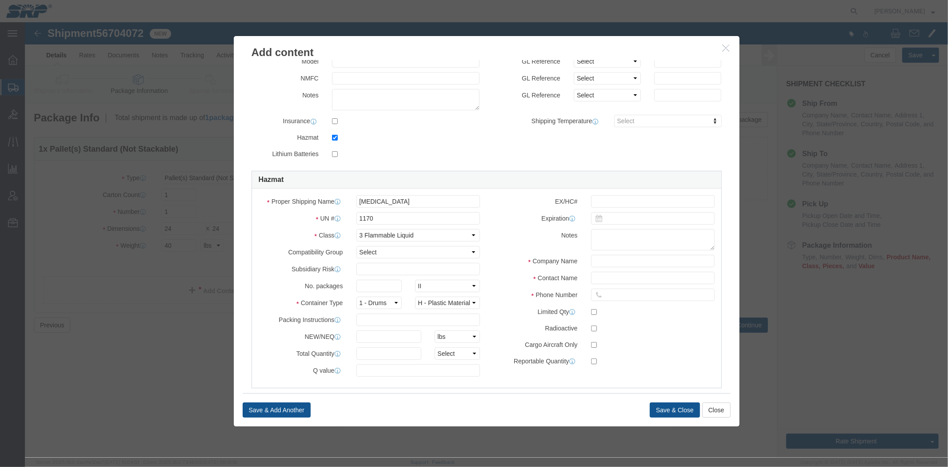
scroll to position [155, 0]
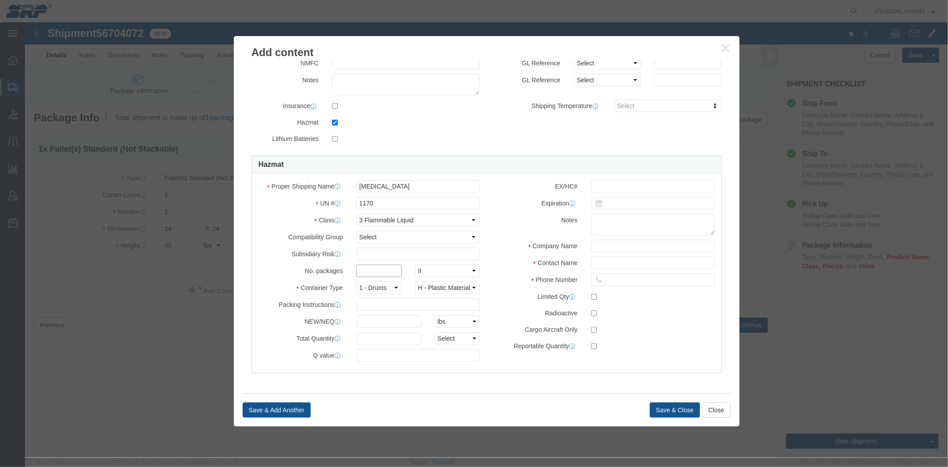
click input "text"
type input "6"
click div "EX/HC# Expiration Notes Company Name Contact Name Phone Number Limited Qty Radi…"
click label "Proper Shipping Name"
click select "Select A B C D E F G H J K L N S"
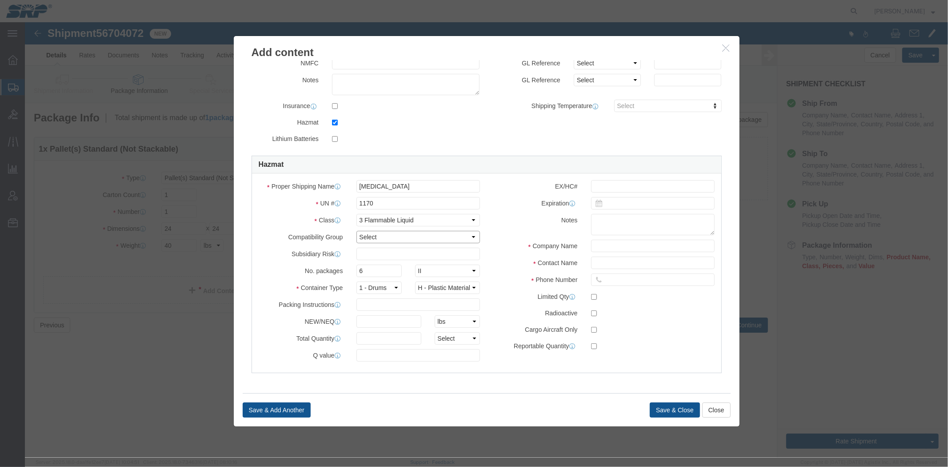
click select "Select A B C D E F G H J K L N S"
click input "6"
click select "Packaging Group I II III"
click select "Select 1 - Drums 2 - Reserved 3 - Jerricans 4 - Boxes 5 - Bags 6 - Composite Pa…"
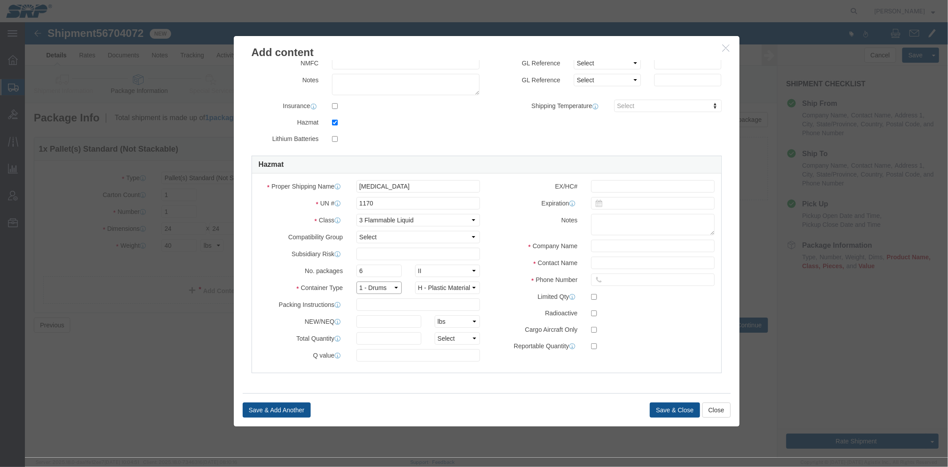
click select "Select 1 - Drums 2 - Reserved 3 - Jerricans 4 - Boxes 5 - Bags 6 - Composite Pa…"
click select "Container Material A - Steel (all types and surface treatments) B - Aluminum C …"
click label "Limited Qty"
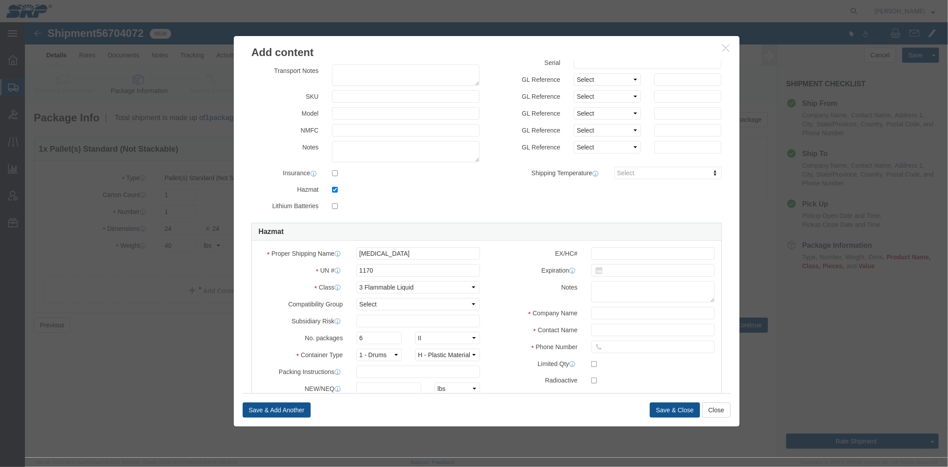
scroll to position [0, 0]
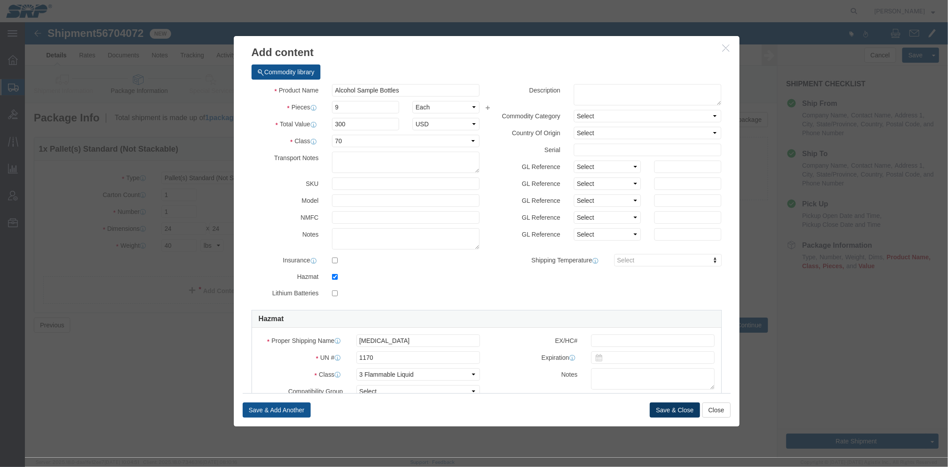
click button "Save & Close"
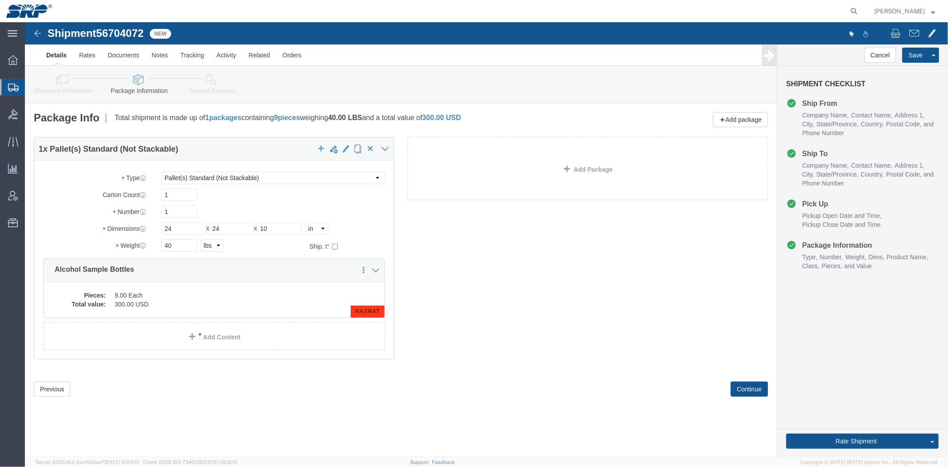
click div "1 x Pallet(s) Standard (Not Stackable) Package Type Select Bale(s) Basket(s) Bo…"
click link "Shipment Information"
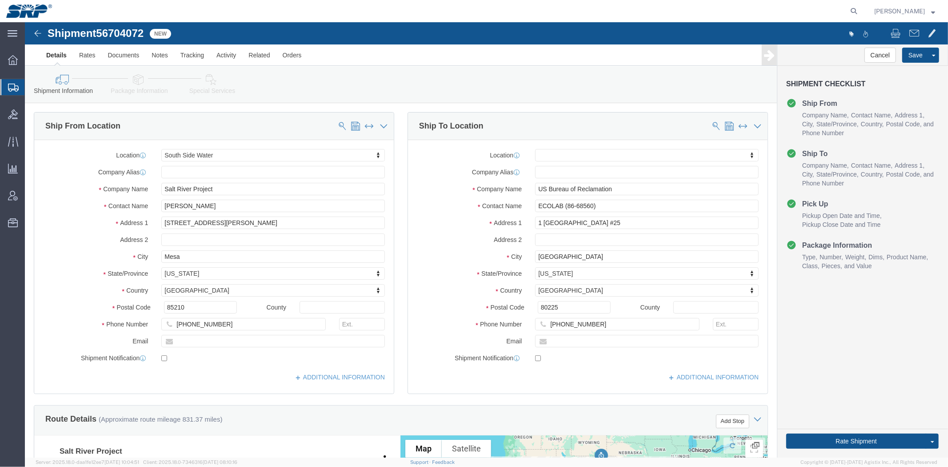
click div "Ship To Location Location My Profile Location [GEOGRAPHIC_DATA] Facility [GEOGR…"
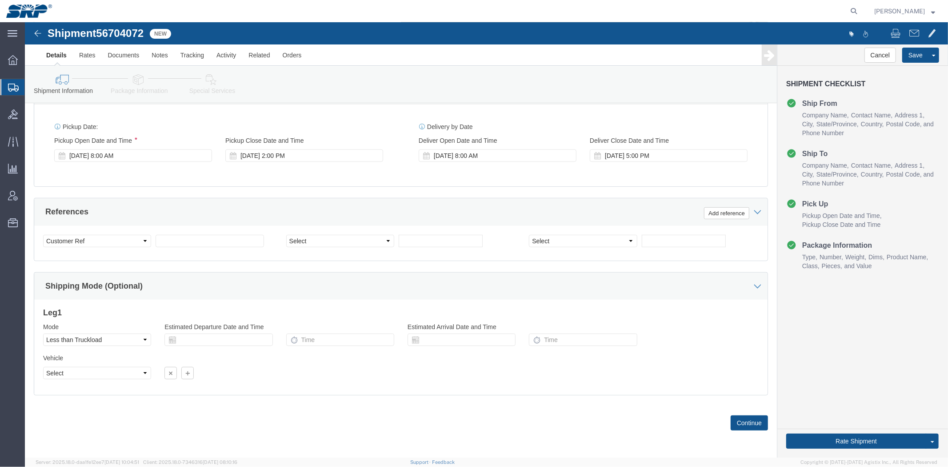
scroll to position [472, 0]
click select "Select Account Type Activity ID Airline Appointment Number ASN Batch Request # …"
click div "Select Account Type Activity ID Airline Appointment Number ASN Batch Request # …"
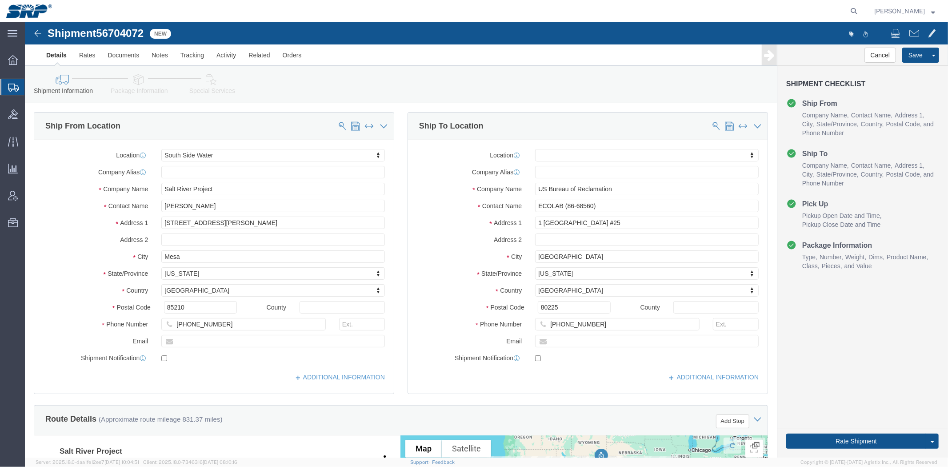
drag, startPoint x: 213, startPoint y: 372, endPoint x: 135, endPoint y: 131, distance: 253.5
click input "text"
type input "B"
type input "Building 6 Warehouse"
click div "Ship To Location Location My Profile Location [GEOGRAPHIC_DATA] Facility [GEOGR…"
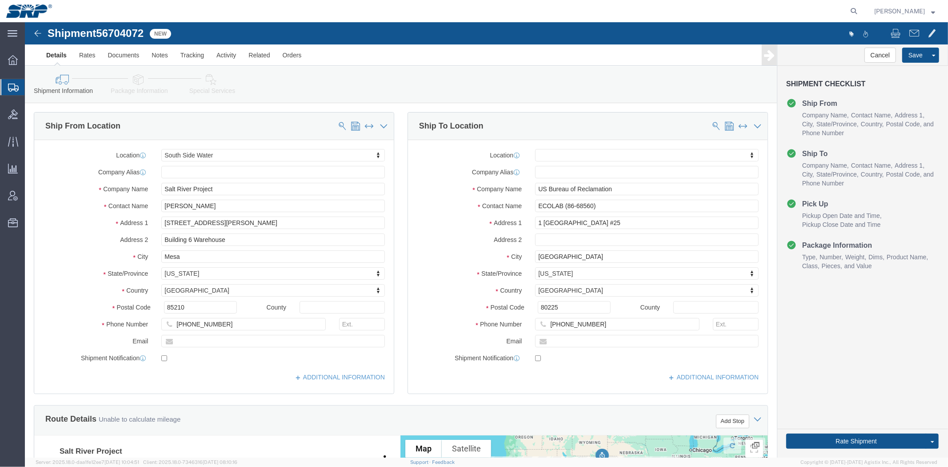
click div "Ship From Location Location South Side Water My Profile Location [GEOGRAPHIC_DA…"
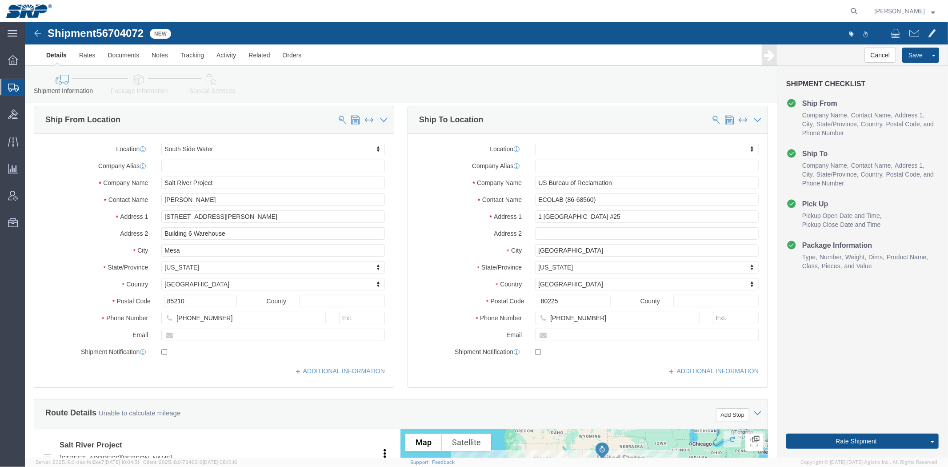
drag, startPoint x: 372, startPoint y: 270, endPoint x: 341, endPoint y: 83, distance: 189.7
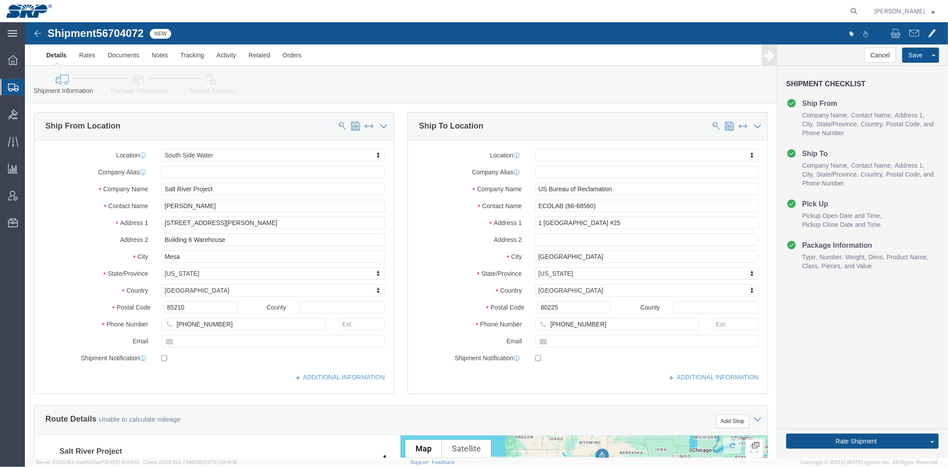
click icon
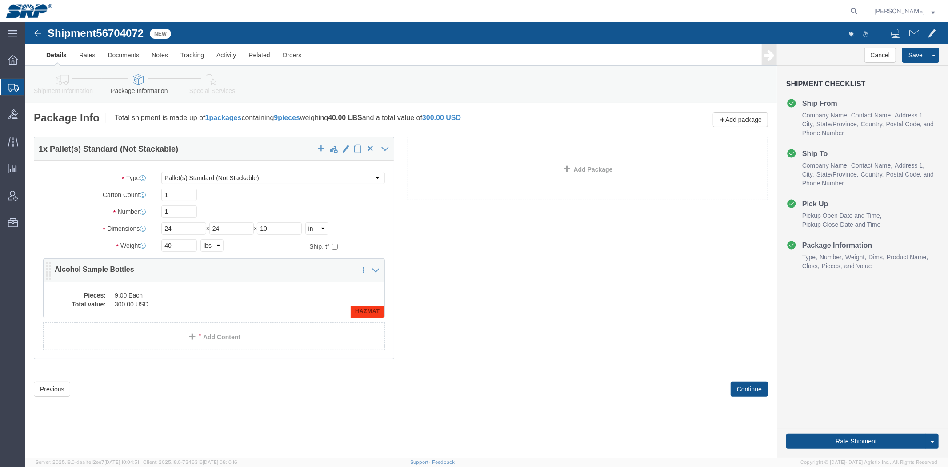
click dd "9.00 Each"
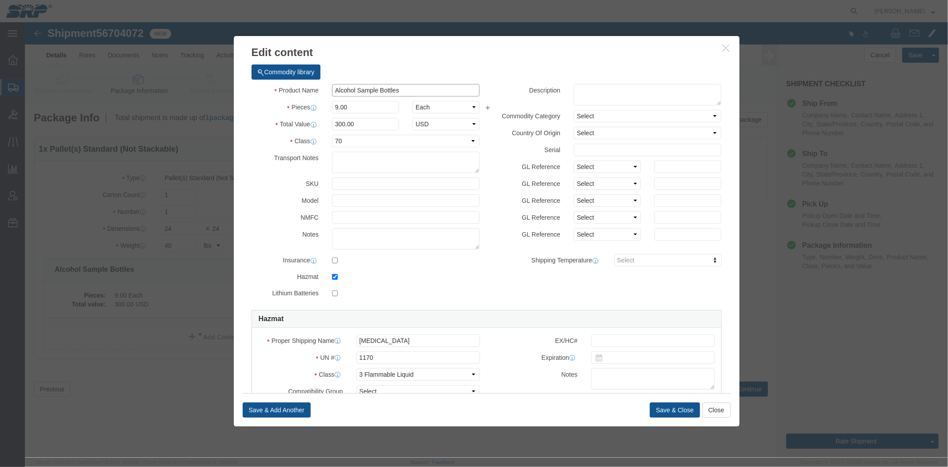
click input "Alcohol Sample Bottles"
type input "Water and Alcohol Sample Bottles"
click button "Save & Close"
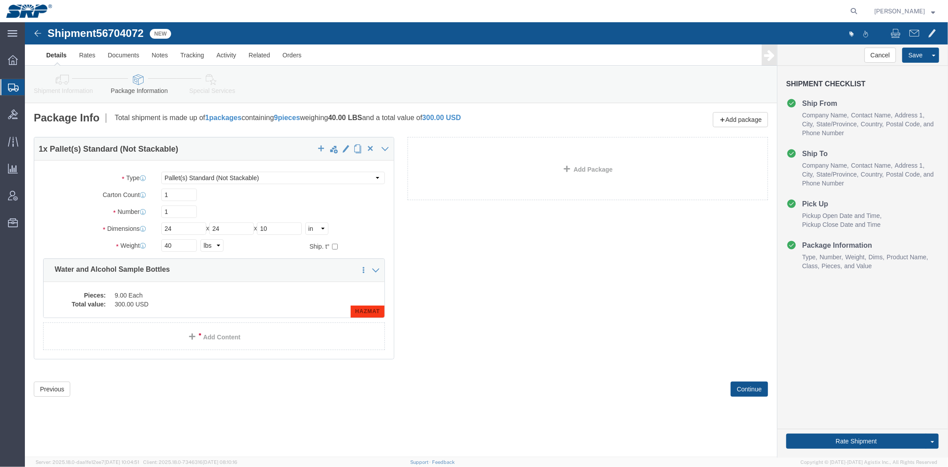
click div "1 x Pallet(s) Standard (Not Stackable) Package Type Select Bale(s) Basket(s) Bo…"
click dd "9.00 Each"
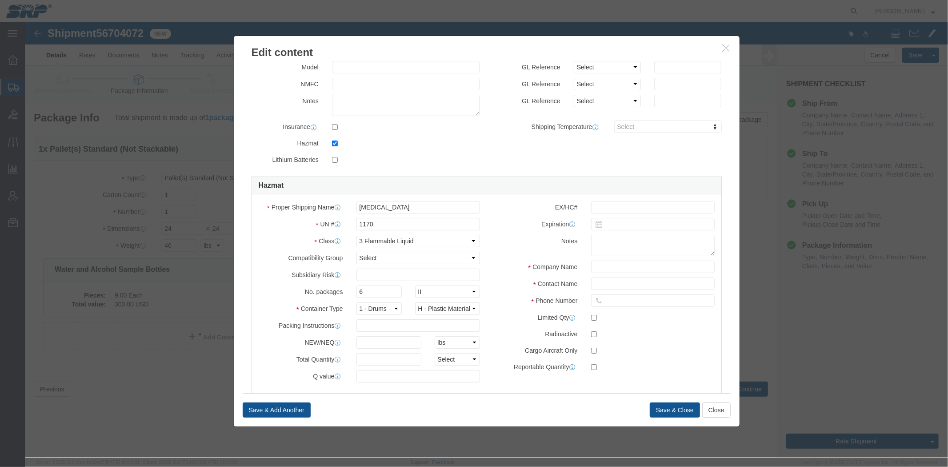
scroll to position [155, 0]
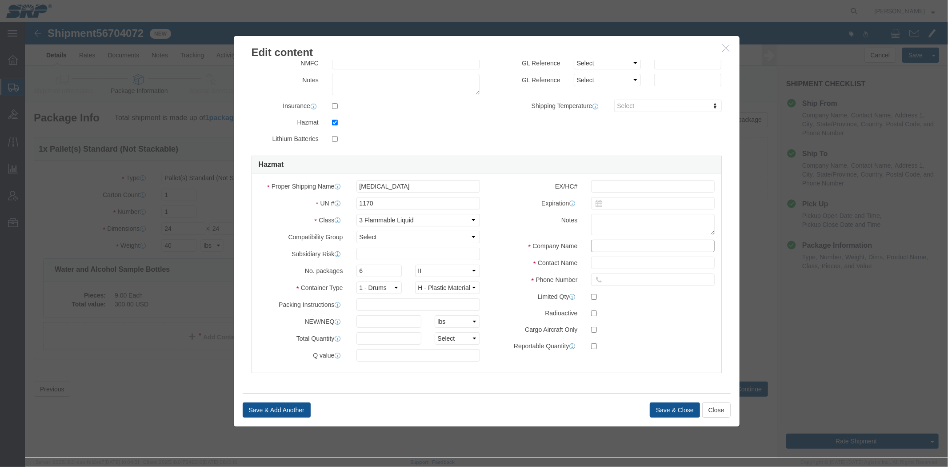
click input "text"
paste input "Decon Laboratories Inc."
type input "Decon Laboratories Inc."
click input "text"
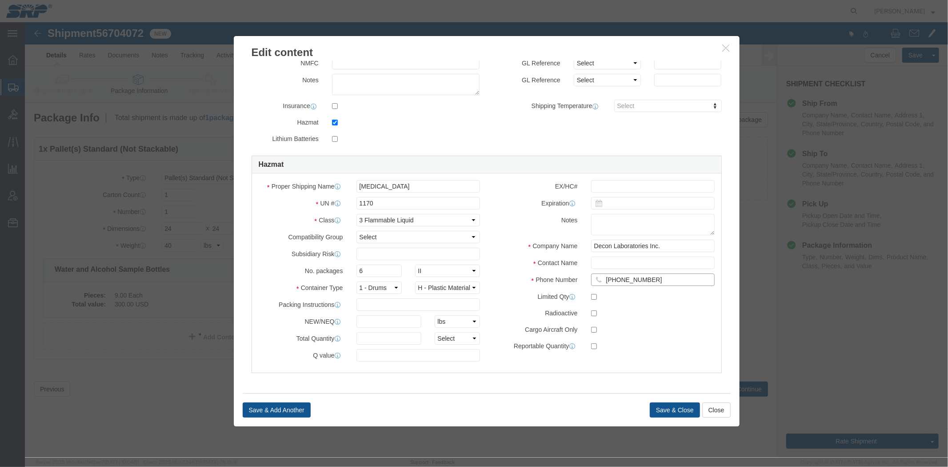
type input "[PHONE_NUMBER]"
click input "text"
click div "EX/HC# Expiration Notes Company Name Decon Laboratories Inc. Contact Name Phone…"
drag, startPoint x: 507, startPoint y: 272, endPoint x: 532, endPoint y: 275, distance: 25.5
click label "Limited Qty"
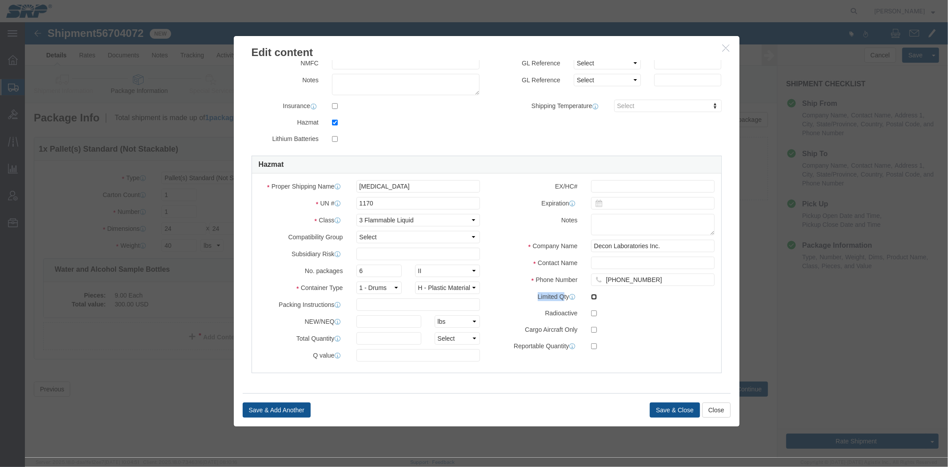
click input "checkbox"
checkbox input "false"
click div "EX/HC# Expiration Notes Company Name Decon Laboratories Inc. Contact Name Phone…"
click input "text"
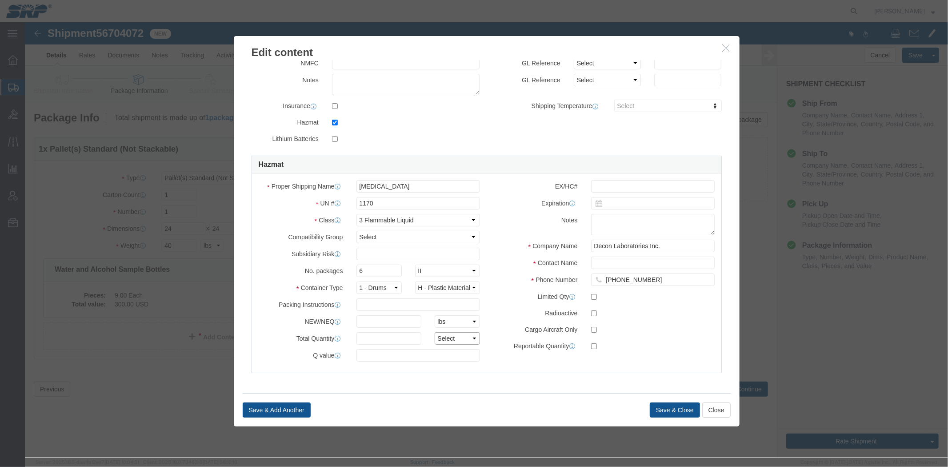
click select "Select curies gallons kgs lbs liters milliliters"
select select "ML"
click select "Select curies gallons kgs lbs liters milliliters"
click input "text"
click select "Select kgs lbs"
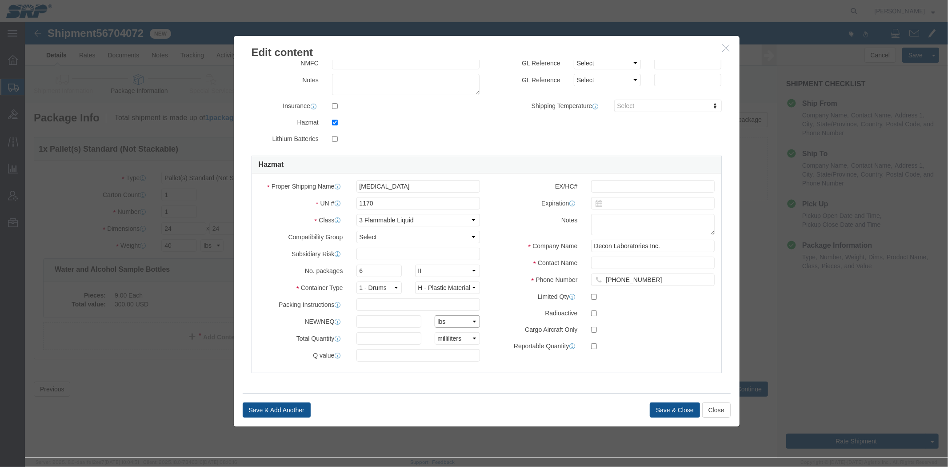
click select "Select kgs lbs"
click div "EX/HC# Expiration Notes Company Name Decon Laboratories Inc. Contact Name Phone…"
click input "text"
click input "Decon Laboratories Inc."
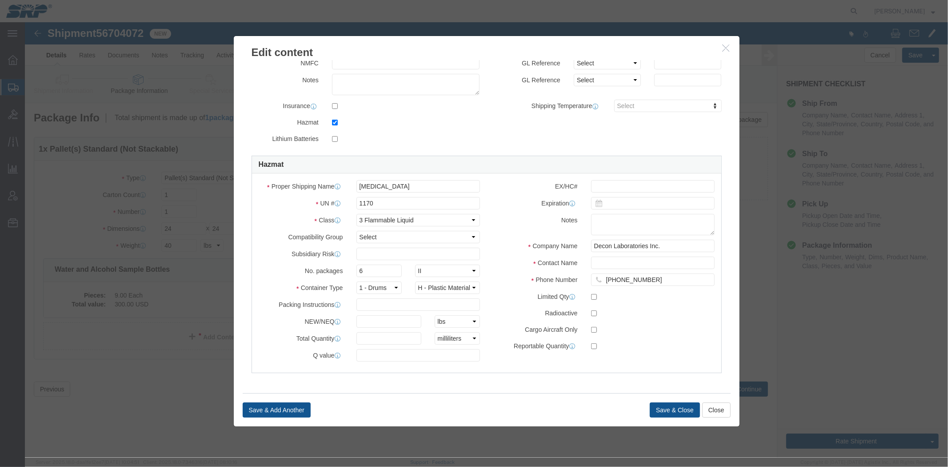
click div "EX/HC# Expiration Notes Company Name Decon Laboratories Inc. Contact Name Phone…"
click input "text"
type input "Compliance"
click label "Company Name"
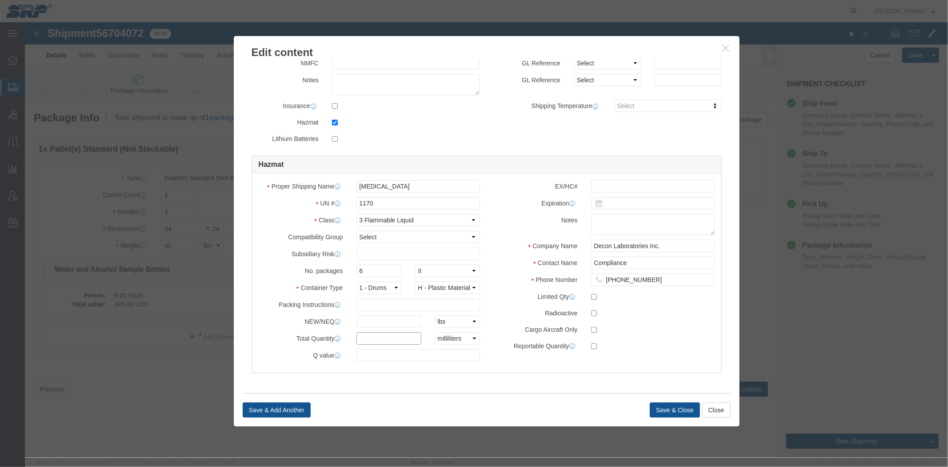
drag, startPoint x: 348, startPoint y: 317, endPoint x: 357, endPoint y: 316, distance: 9.0
click input "text"
type input "1200"
click select "Select curies gallons kgs lbs liters milliliters"
click div "Proper Shipping Name [MEDICAL_DATA] UN # 1170 Class Select 1 Explosive 1.1 Expl…"
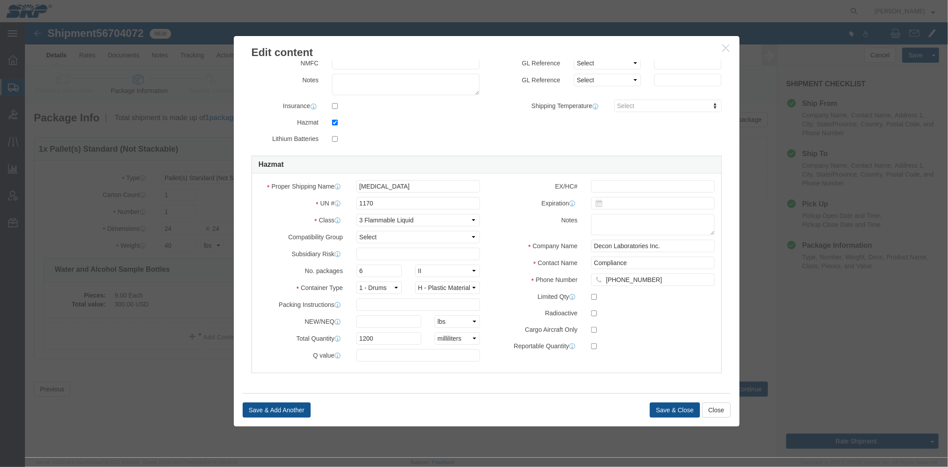
click label "Q value"
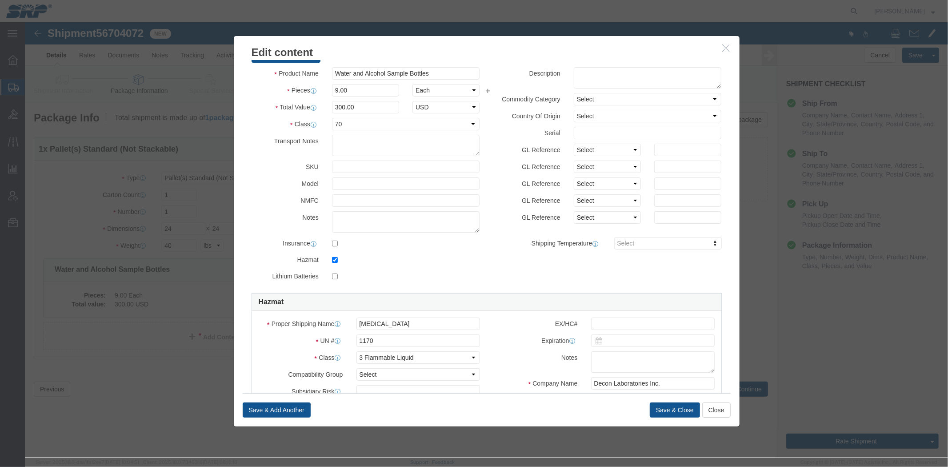
scroll to position [0, 0]
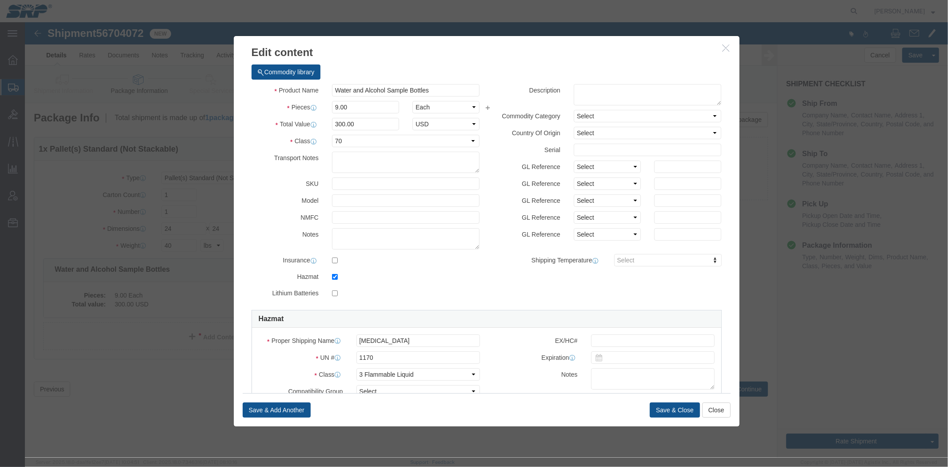
click div "Save & Add Another Save & Close Close"
click button "Save & Close"
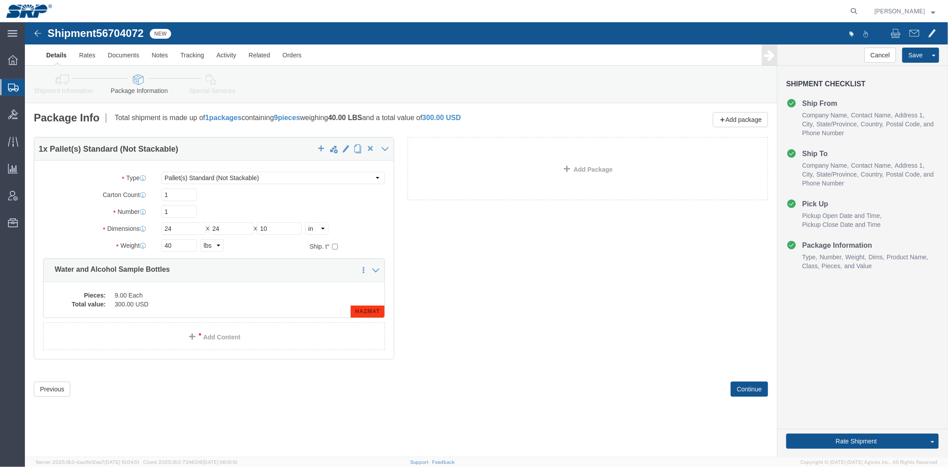
click div "1 x Pallet(s) Standard (Not Stackable) Package Type Select Bale(s) Basket(s) Bo…"
drag, startPoint x: 51, startPoint y: 64, endPoint x: 77, endPoint y: 61, distance: 26.4
click link "Shipment Information"
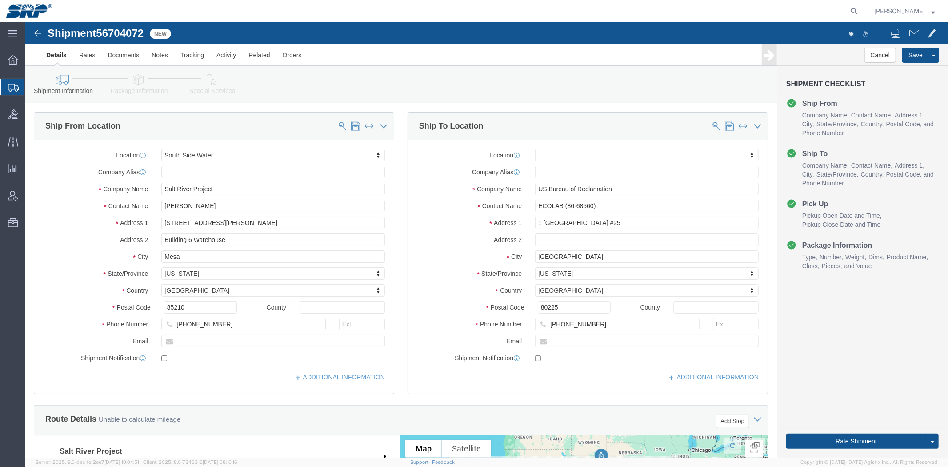
drag, startPoint x: 339, startPoint y: 256, endPoint x: 258, endPoint y: 134, distance: 146.7
click link "Package Information"
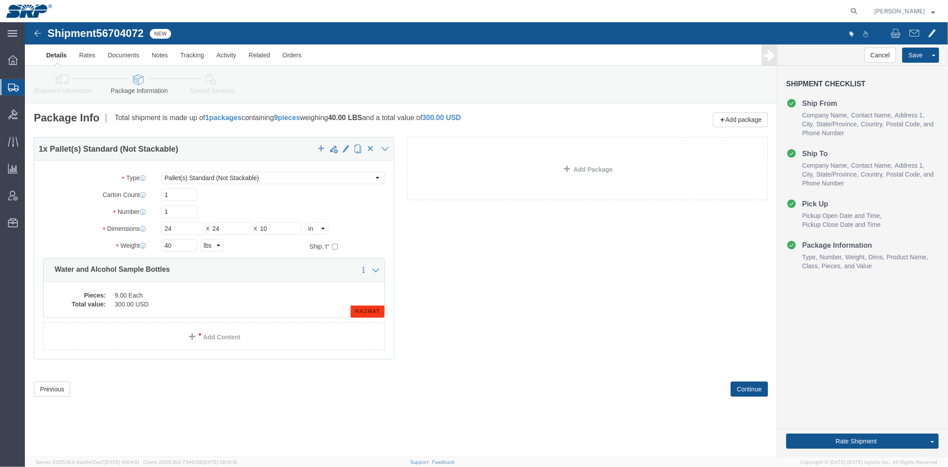
click icon
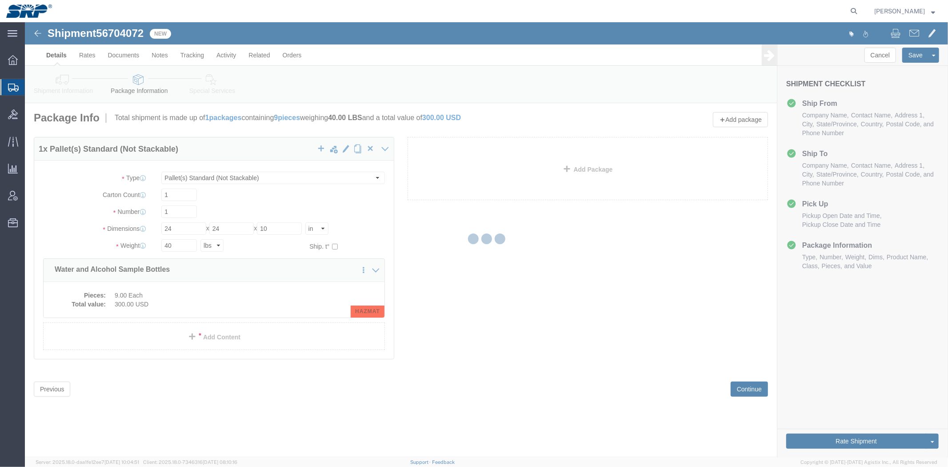
select select
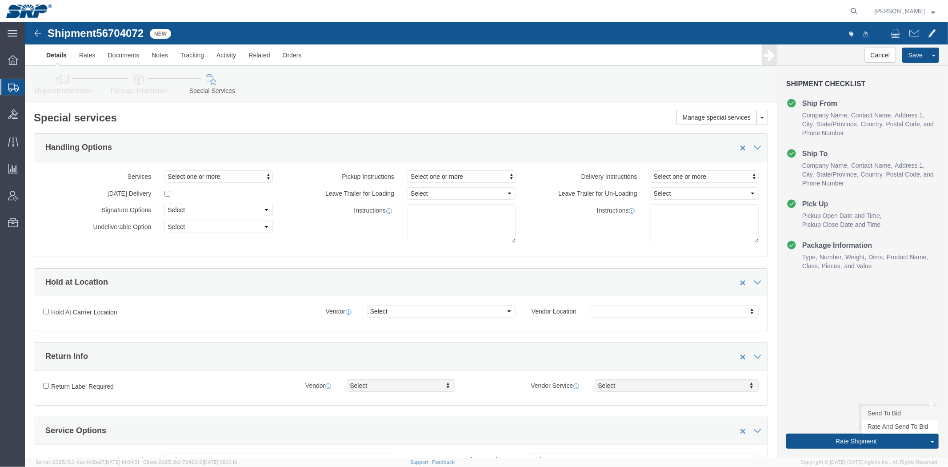
click link "Send To Bid"
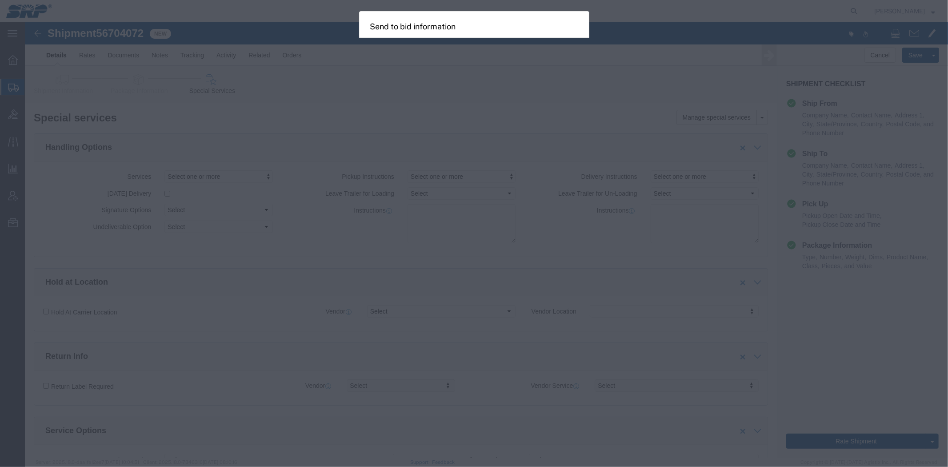
select select "LTL"
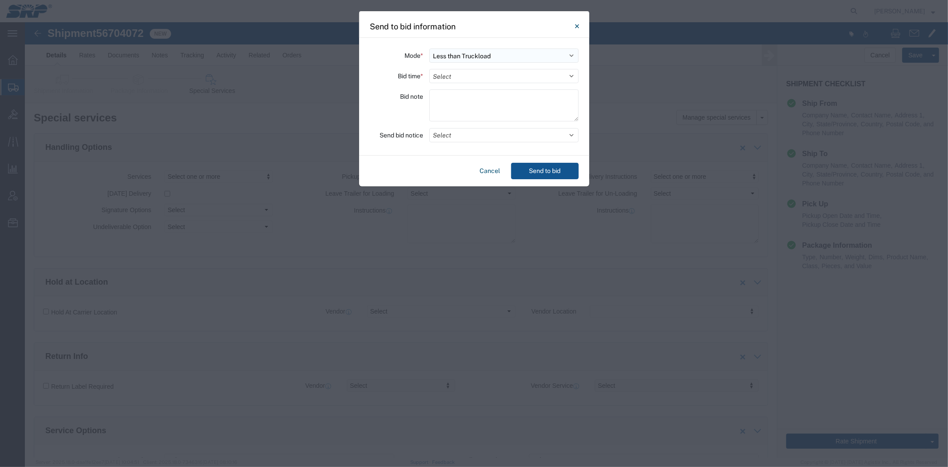
drag, startPoint x: 452, startPoint y: 54, endPoint x: 456, endPoint y: 57, distance: 5.1
click at [452, 54] on select "Select Small Parcel Truckload Air Rail Less than Truckload Ocean Freight Multi-…" at bounding box center [503, 55] width 149 height 14
click at [429, 48] on select "Select Small Parcel Truckload Air Rail Less than Truckload Ocean Freight Multi-…" at bounding box center [503, 55] width 149 height 14
click at [460, 76] on select "Select 30 Min (Rush) 1 Hour (Rush) 2 Hours (Rush) 4 Hours (Rush) 8 Hours (Rush)…" at bounding box center [503, 76] width 149 height 14
select select "20"
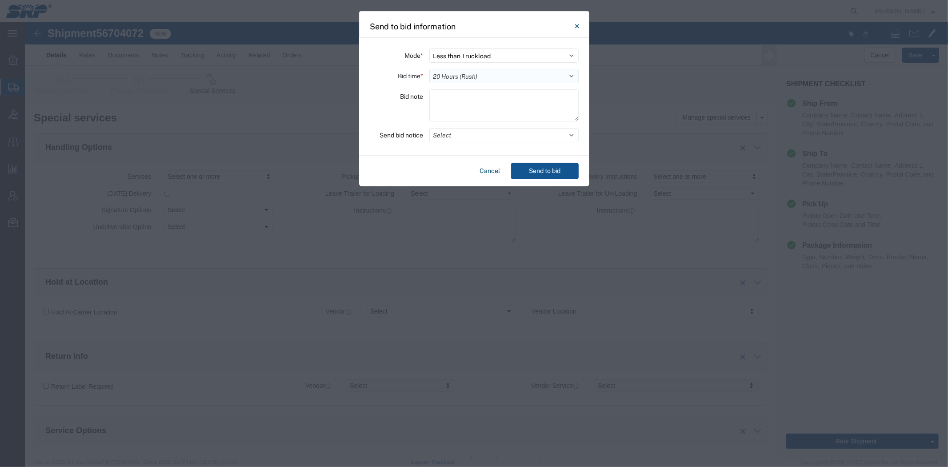
click at [429, 69] on select "Select 30 Min (Rush) 1 Hour (Rush) 2 Hours (Rush) 4 Hours (Rush) 8 Hours (Rush)…" at bounding box center [503, 76] width 149 height 14
click at [492, 169] on button "Cancel" at bounding box center [490, 171] width 28 height 16
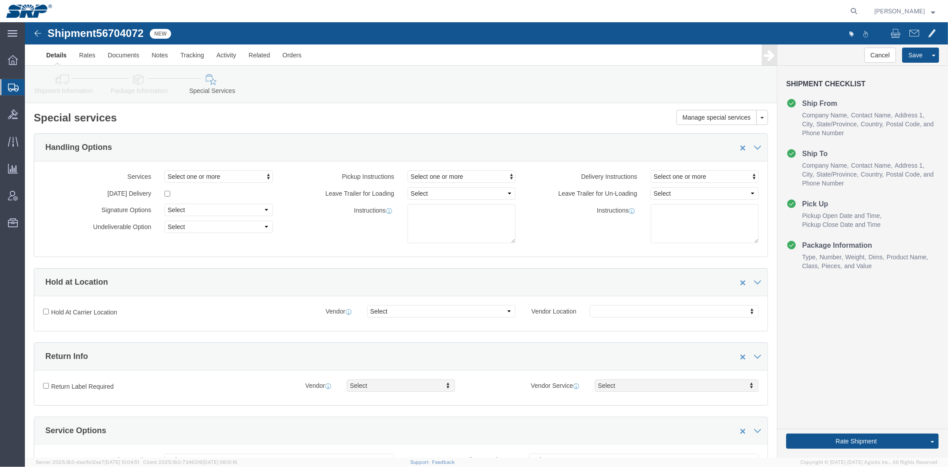
click link "Shipment Information"
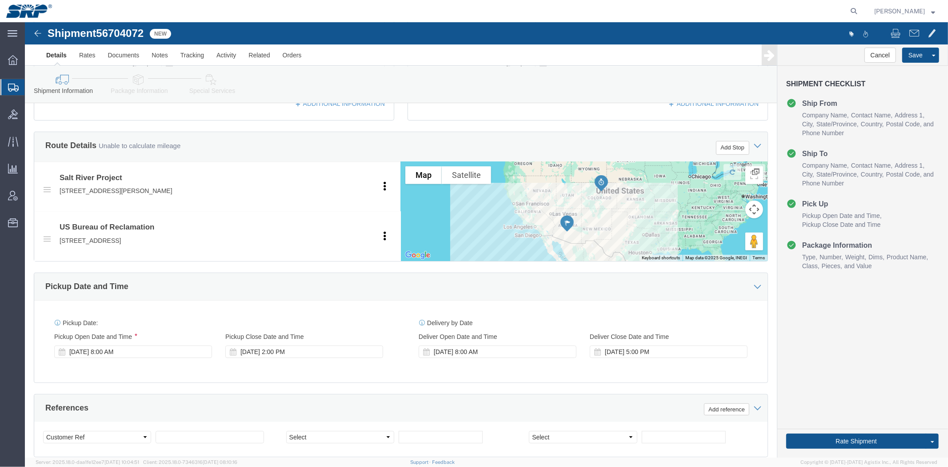
scroll to position [296, 0]
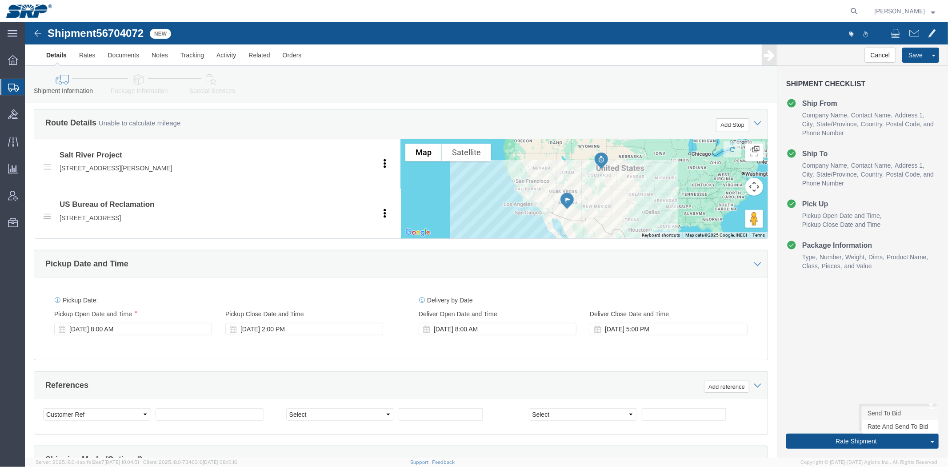
click link "Send To Bid"
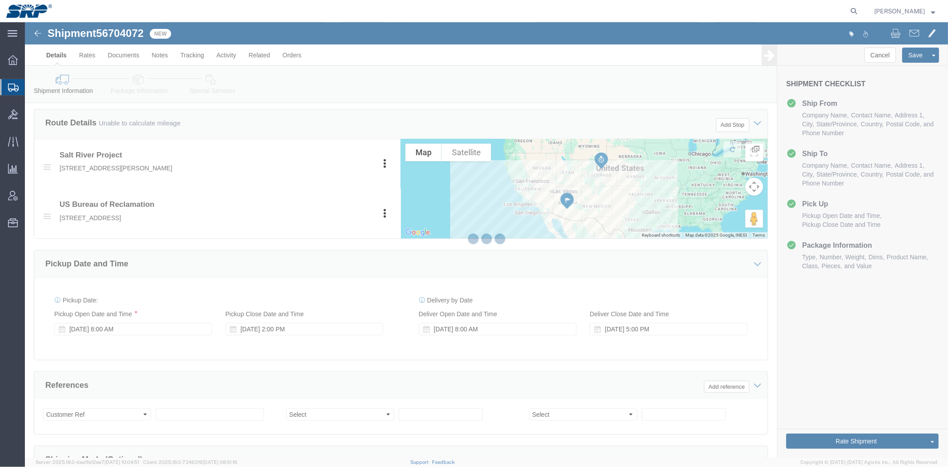
select select "LTL"
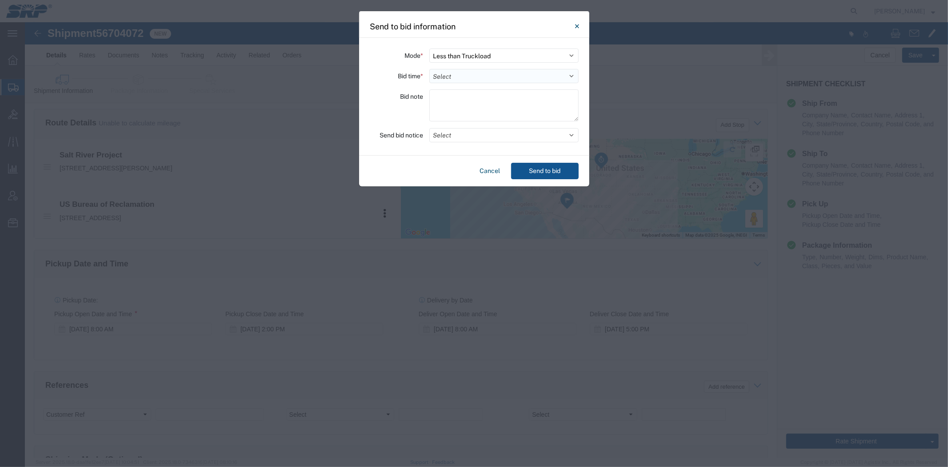
click at [459, 77] on select "Select 30 Min (Rush) 1 Hour (Rush) 2 Hours (Rush) 4 Hours (Rush) 8 Hours (Rush)…" at bounding box center [503, 76] width 149 height 14
select select "24"
click at [429, 69] on select "Select 30 Min (Rush) 1 Hour (Rush) 2 Hours (Rush) 4 Hours (Rush) 8 Hours (Rush)…" at bounding box center [503, 76] width 149 height 14
click at [451, 113] on textarea at bounding box center [503, 105] width 149 height 32
click at [460, 108] on textarea at bounding box center [503, 105] width 149 height 32
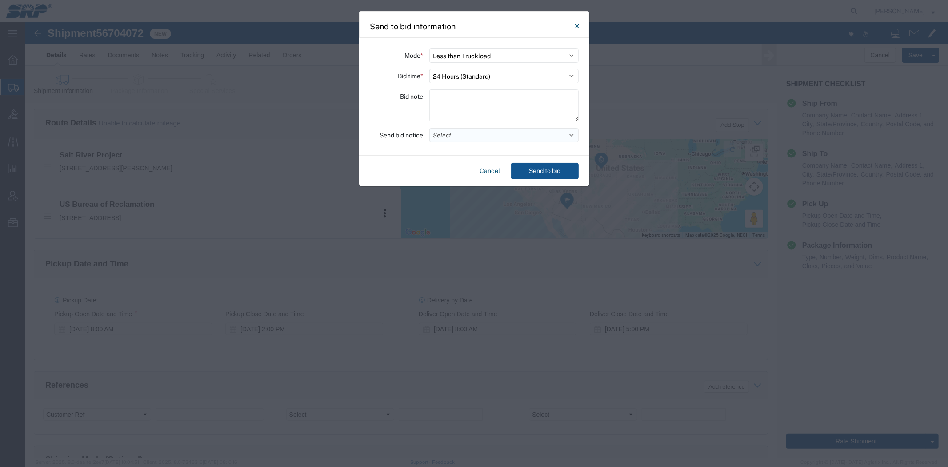
click at [449, 133] on button "Select" at bounding box center [503, 135] width 149 height 14
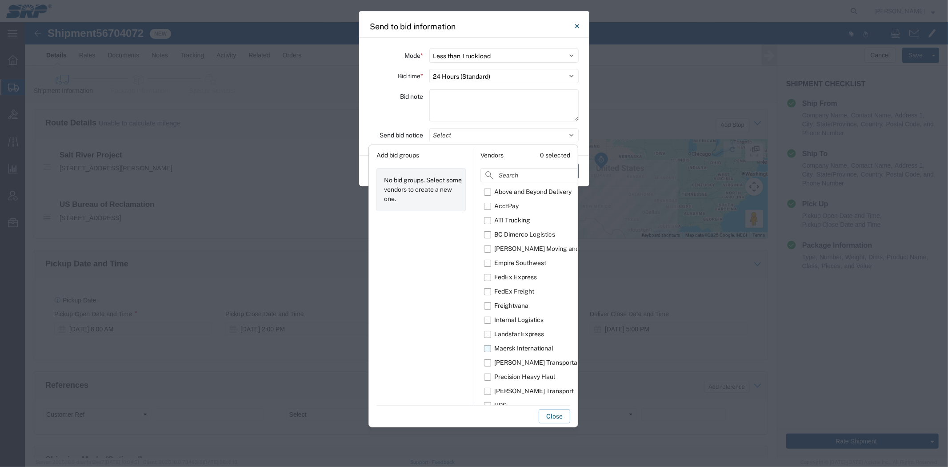
click at [524, 352] on div "Maersk International" at bounding box center [523, 347] width 59 height 9
click at [0, 0] on input "Maersk International" at bounding box center [0, 0] width 0 height 0
click at [395, 116] on div "Bid note" at bounding box center [396, 106] width 53 height 35
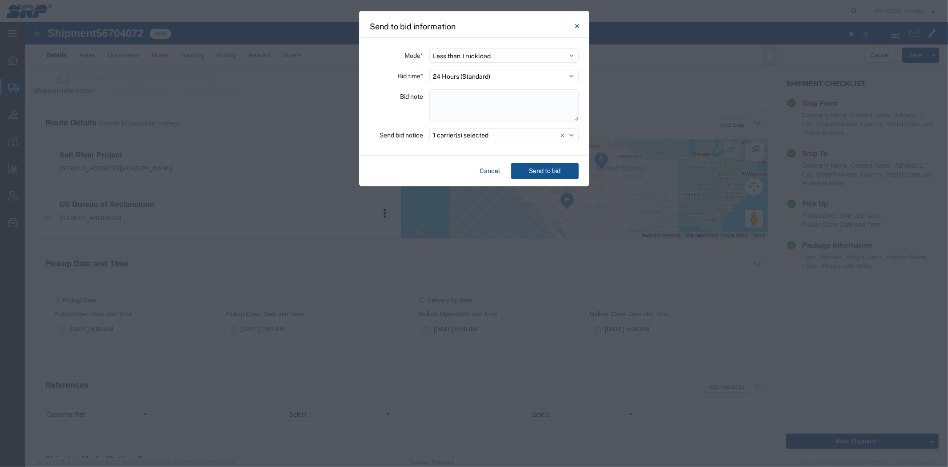
click at [470, 104] on textarea at bounding box center [503, 105] width 149 height 32
type textarea "H"
type textarea "P"
drag, startPoint x: 466, startPoint y: 113, endPoint x: 422, endPoint y: 88, distance: 50.4
click at [422, 88] on div "Mode * Select Small Parcel Truckload Air Rail Less than Truckload Ocean Freight…" at bounding box center [474, 97] width 230 height 118
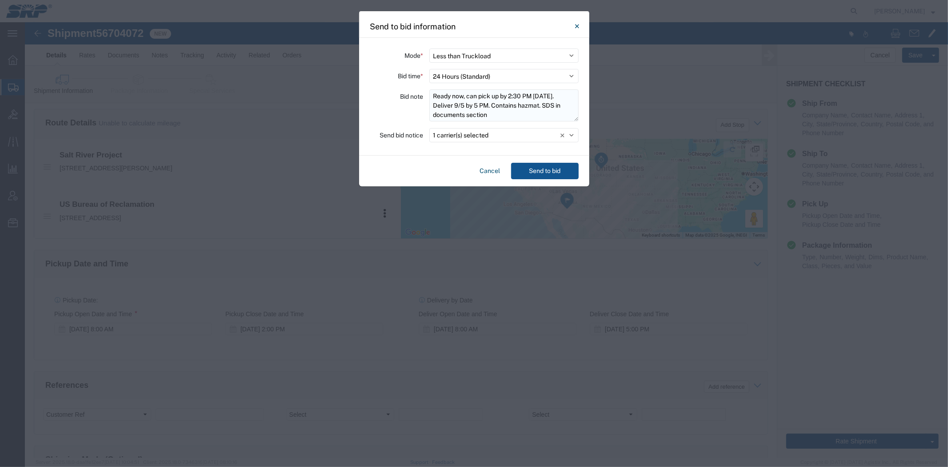
click at [483, 112] on textarea "Ready now, can pick up by 2:30 PM [DATE]. Deliver 9/5 by 5 PM. Contains hazmat.…" at bounding box center [503, 105] width 149 height 32
type textarea "Ready now, can pick up by 2:30 PM [DATE]. Deliver 9/5 by 5 PM. Contains hazmat.…"
click at [500, 136] on button "1 carrier(s) selected" at bounding box center [503, 135] width 149 height 14
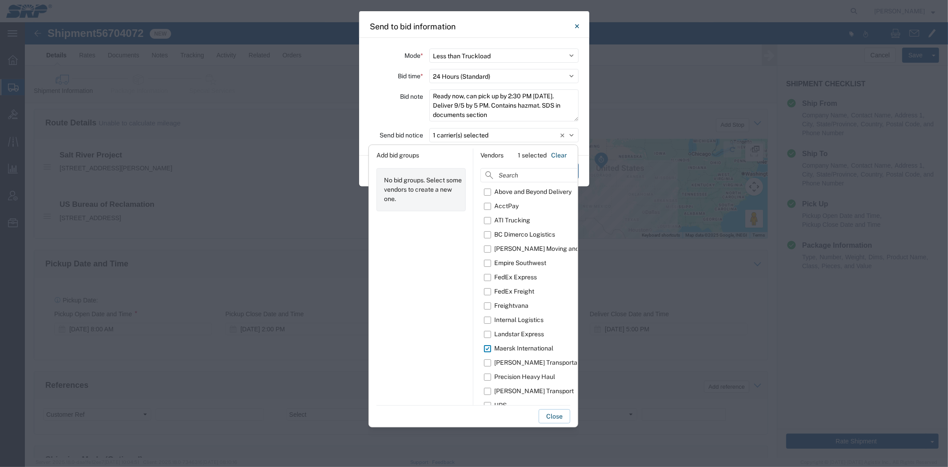
click at [388, 115] on div "Bid note" at bounding box center [396, 106] width 53 height 35
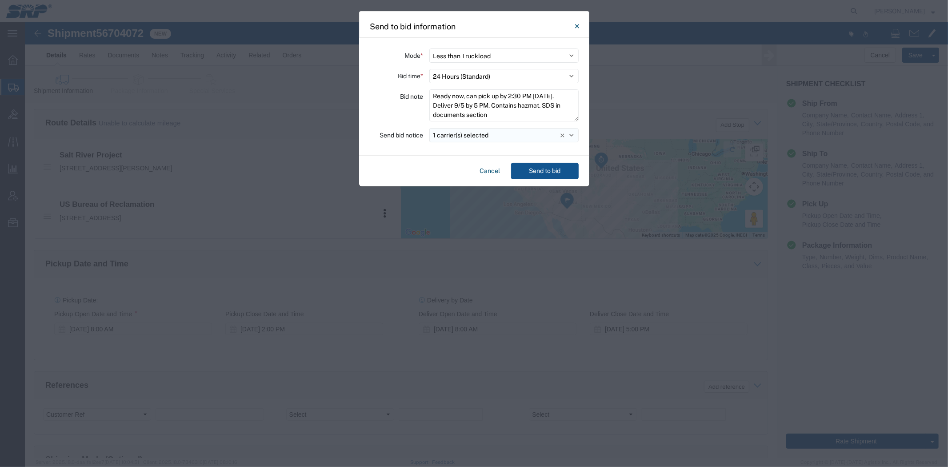
click at [504, 131] on button "1 carrier(s) selected" at bounding box center [503, 135] width 149 height 14
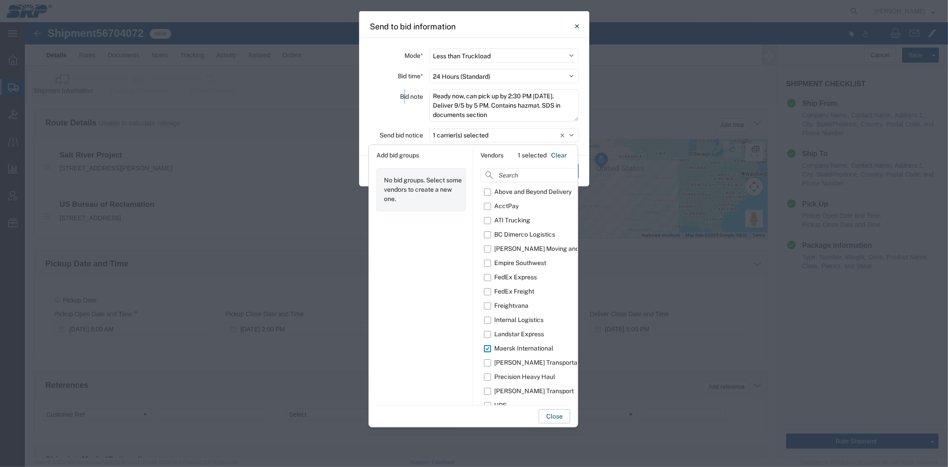
click at [401, 105] on div "Bid note" at bounding box center [396, 106] width 53 height 35
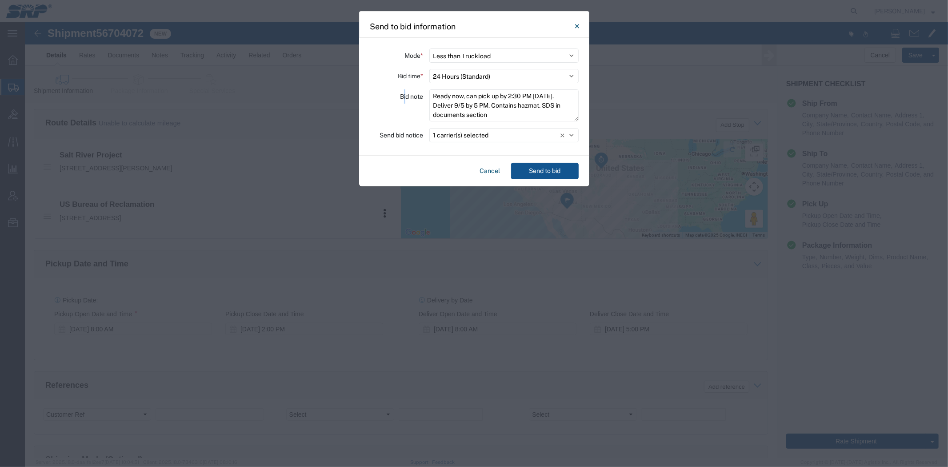
click at [398, 117] on div "Bid note" at bounding box center [396, 106] width 53 height 35
click at [539, 168] on button "Send to bid" at bounding box center [545, 171] width 68 height 16
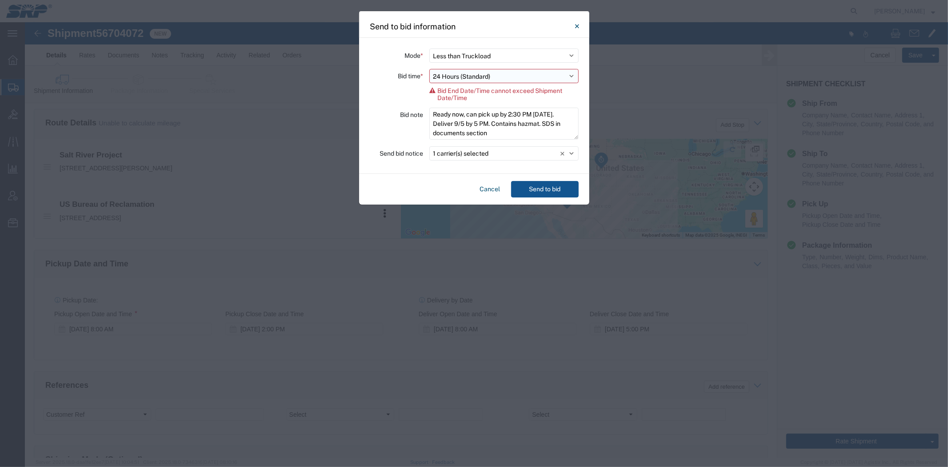
click at [474, 76] on select "Select 30 Min (Rush) 1 Hour (Rush) 2 Hours (Rush) 4 Hours (Rush) 8 Hours (Rush)…" at bounding box center [503, 76] width 149 height 14
select select "20"
click at [429, 69] on select "Select 30 Min (Rush) 1 Hour (Rush) 2 Hours (Rush) 4 Hours (Rush) 8 Hours (Rush)…" at bounding box center [503, 76] width 149 height 14
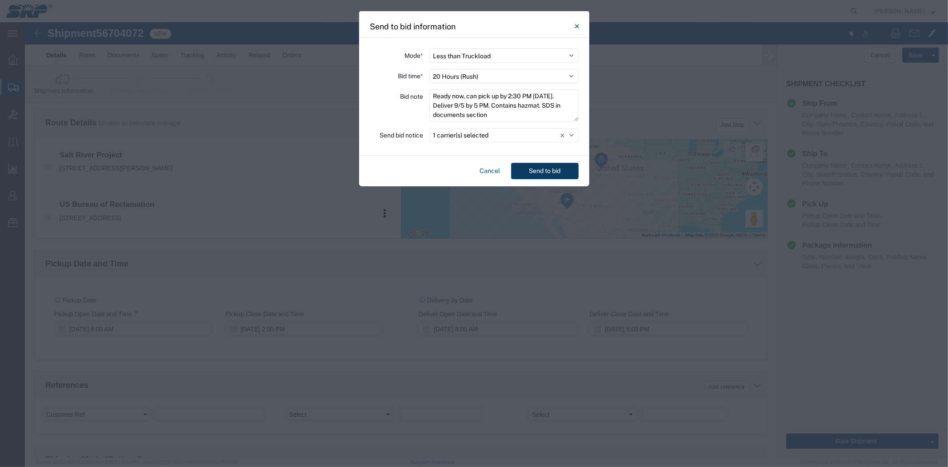
click at [535, 166] on button "Send to bid" at bounding box center [545, 171] width 68 height 16
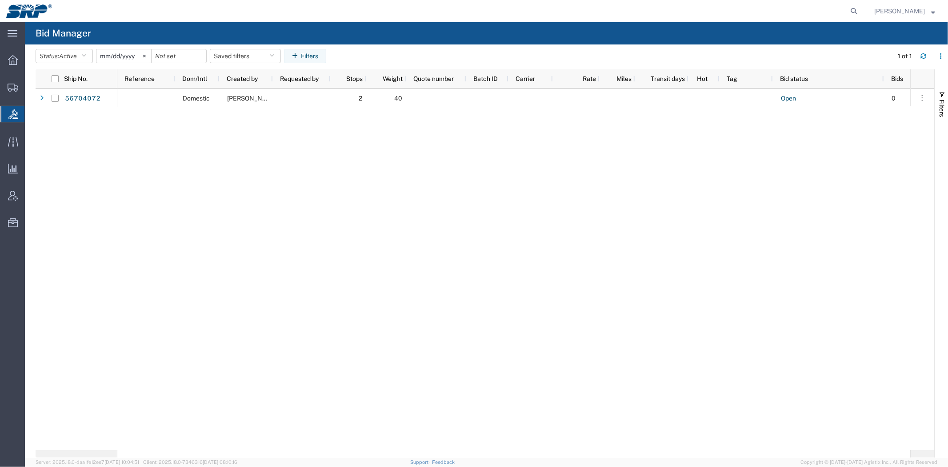
click at [206, 133] on div "Domestic [PERSON_NAME] 2 40 Open 0 Salt River Project" at bounding box center [513, 268] width 793 height 361
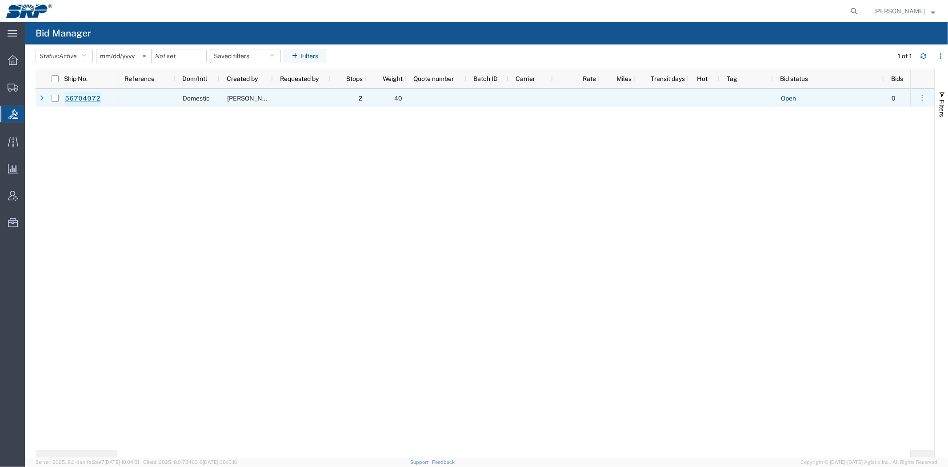
click at [78, 92] on link "56704072" at bounding box center [82, 99] width 36 height 14
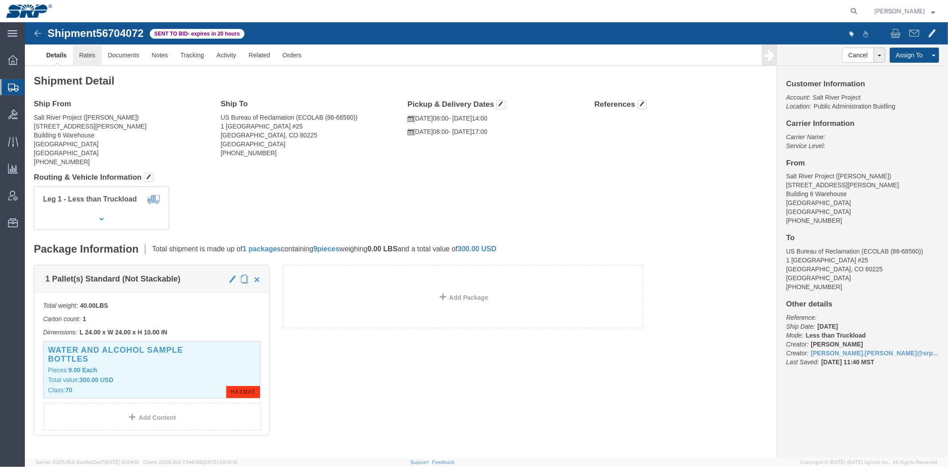
click link "Rates"
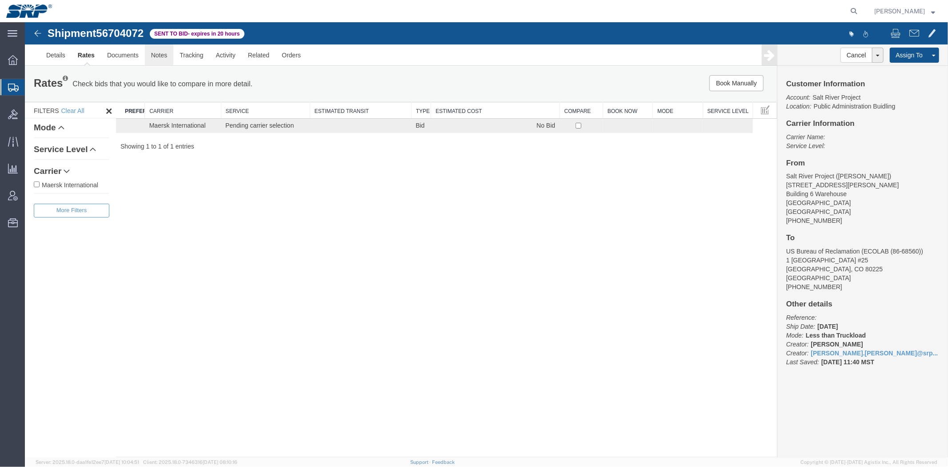
click at [151, 56] on link "Notes" at bounding box center [158, 54] width 29 height 21
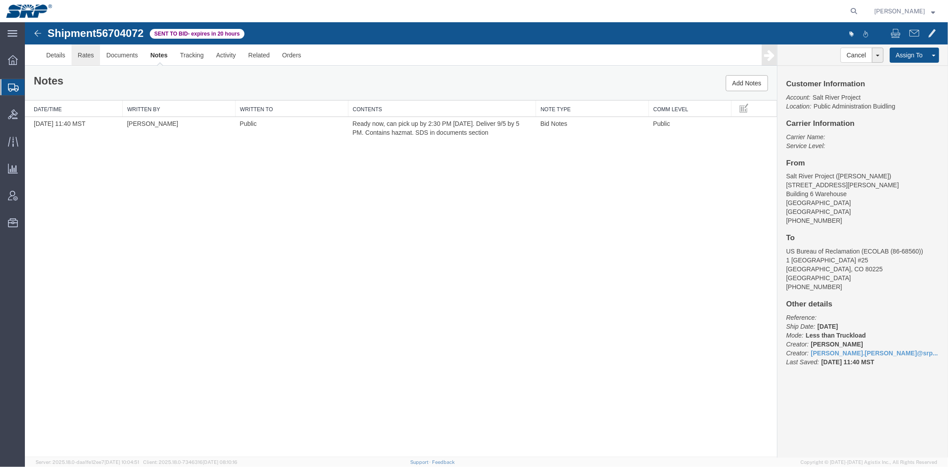
click at [93, 48] on link "Rates" at bounding box center [85, 54] width 29 height 21
click at [78, 54] on div at bounding box center [485, 239] width 923 height 435
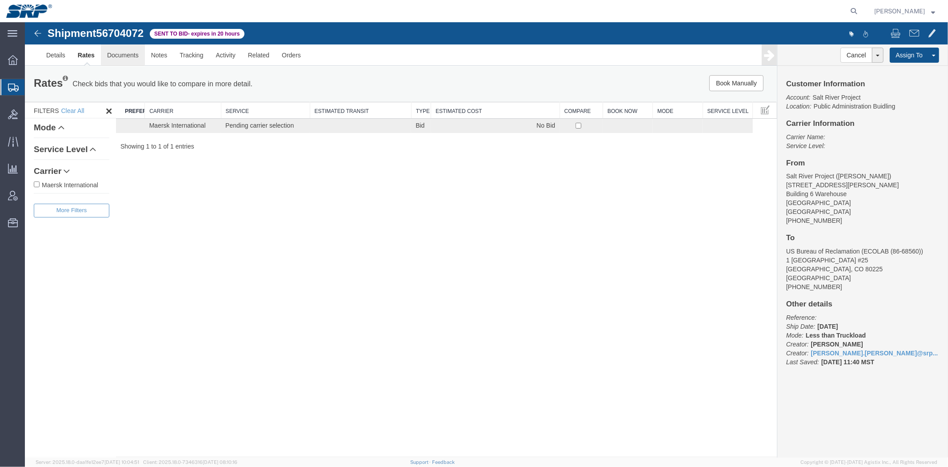
drag, startPoint x: 140, startPoint y: 50, endPoint x: 179, endPoint y: 39, distance: 40.2
click at [140, 50] on link "Documents" at bounding box center [122, 54] width 44 height 21
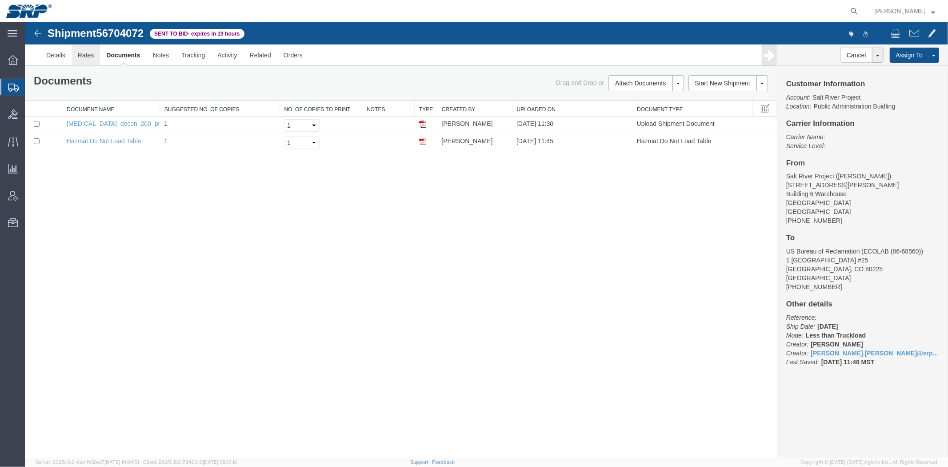
click at [84, 53] on link "Rates" at bounding box center [85, 54] width 29 height 21
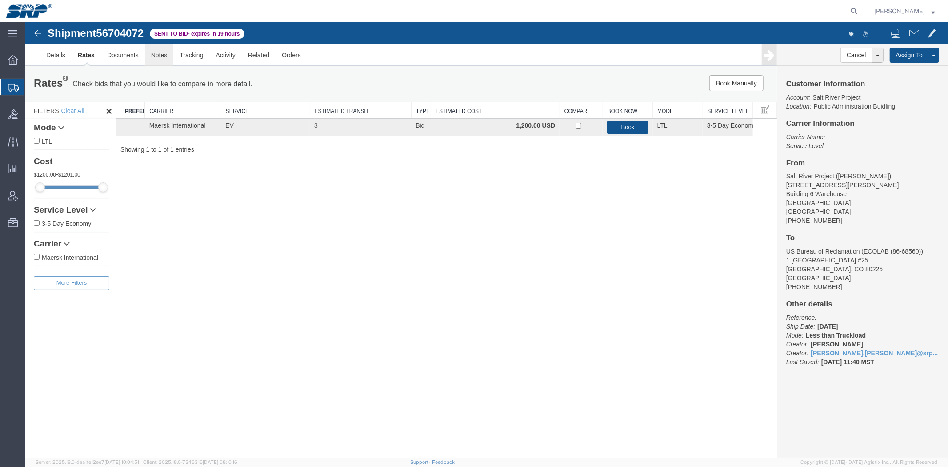
click at [164, 56] on link "Notes" at bounding box center [158, 54] width 29 height 21
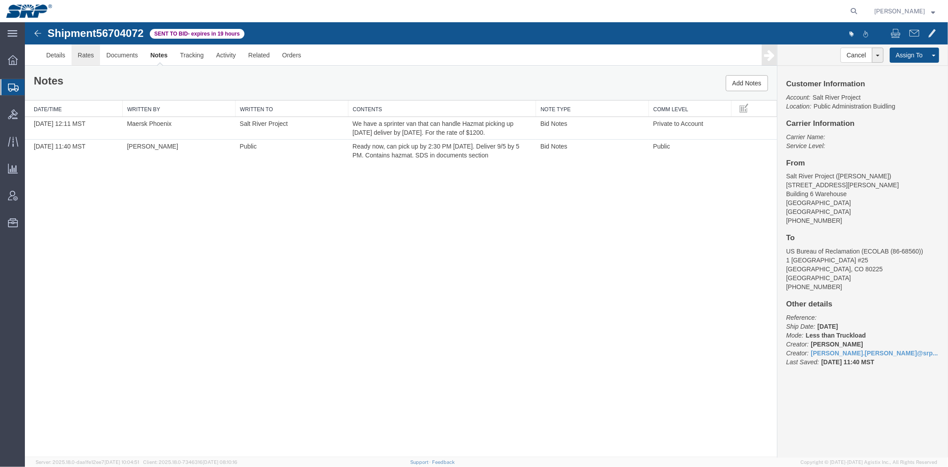
click at [83, 55] on link "Rates" at bounding box center [85, 54] width 29 height 21
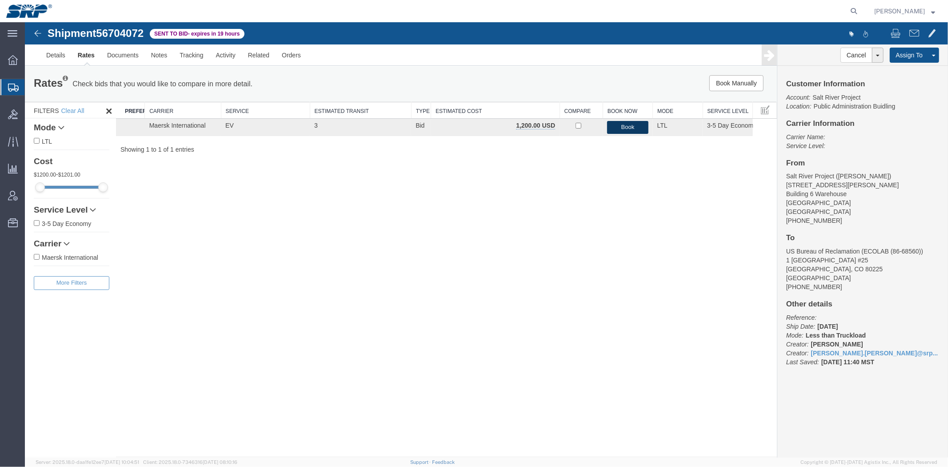
click at [639, 121] on button "Book" at bounding box center [627, 126] width 41 height 13
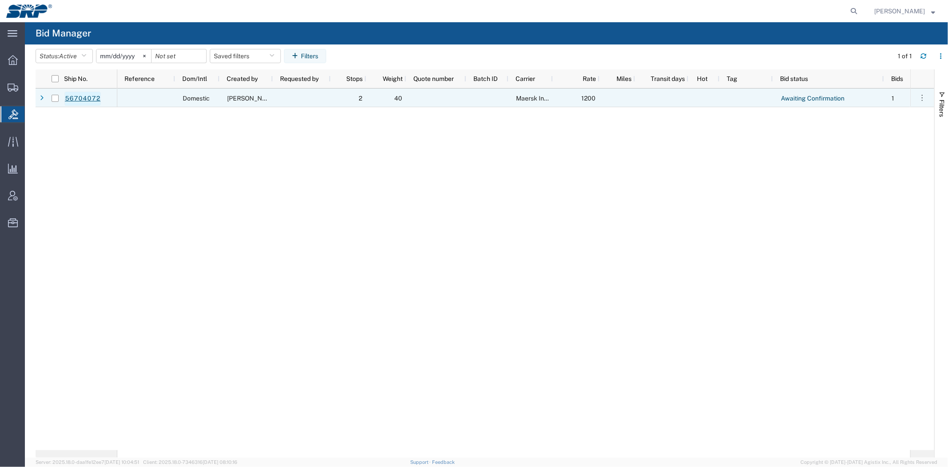
click at [79, 98] on link "56704072" at bounding box center [82, 99] width 36 height 14
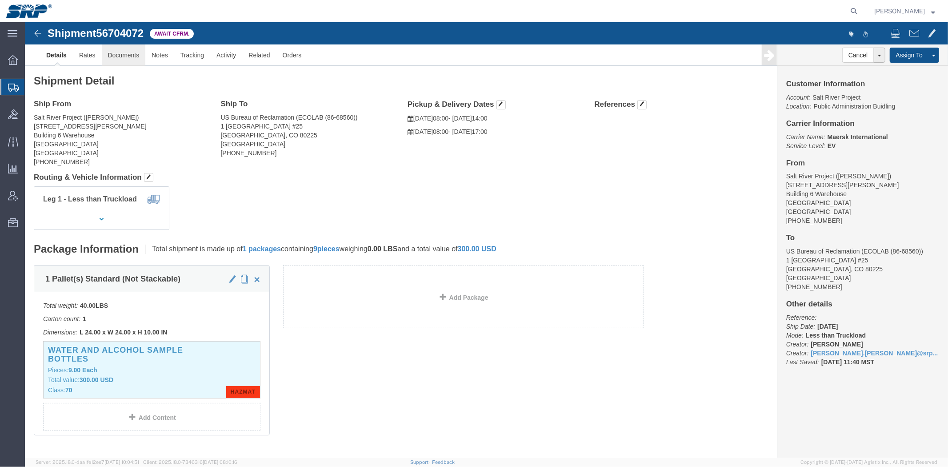
click link "Documents"
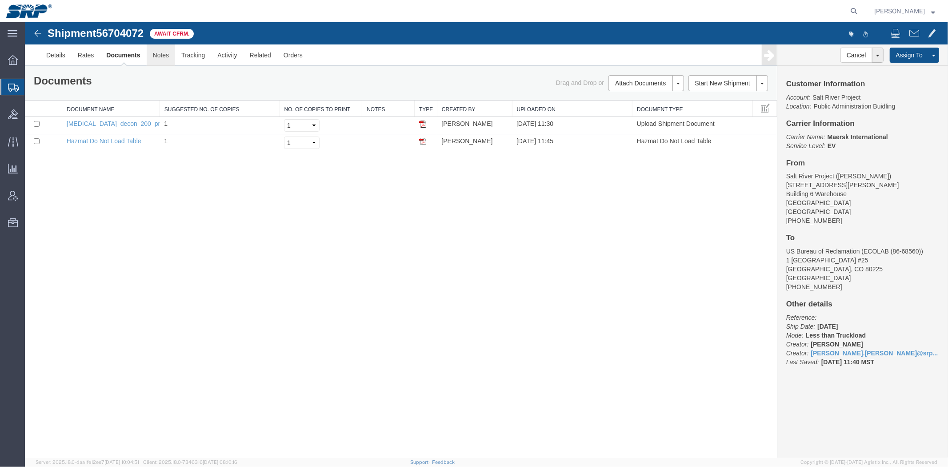
click at [161, 50] on link "Notes" at bounding box center [160, 54] width 29 height 21
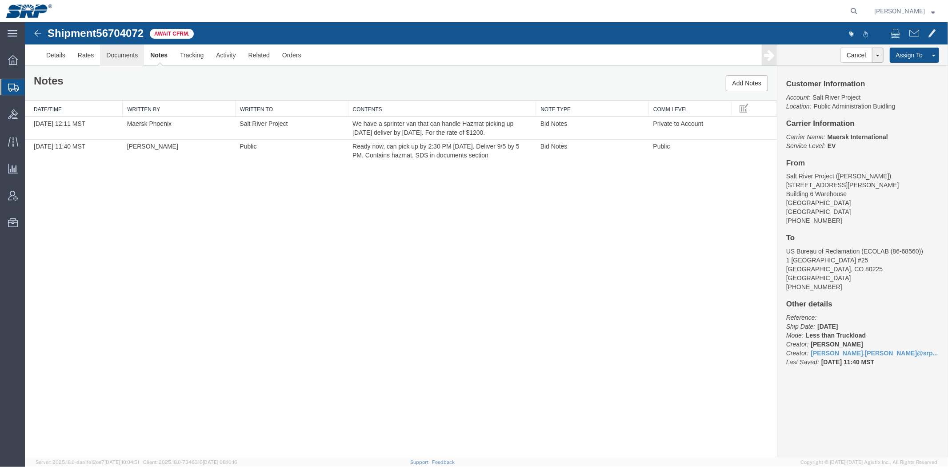
click at [124, 51] on link "Documents" at bounding box center [122, 54] width 44 height 21
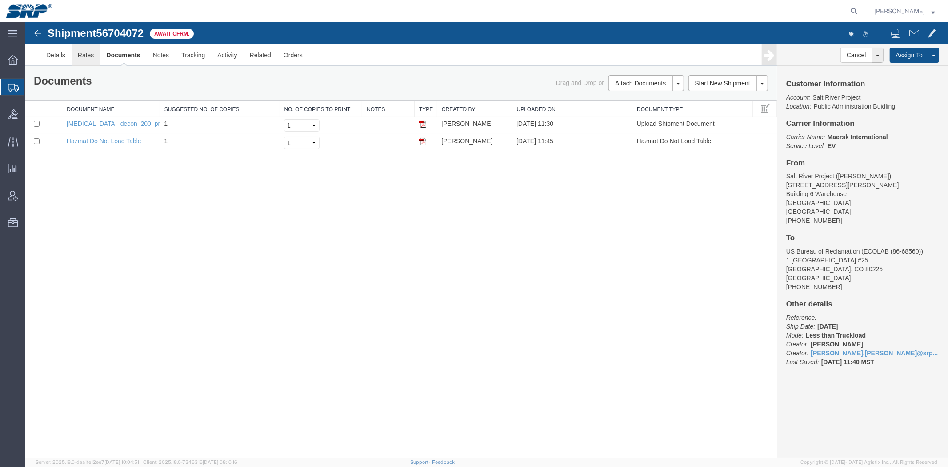
click at [91, 54] on link "Rates" at bounding box center [85, 54] width 29 height 21
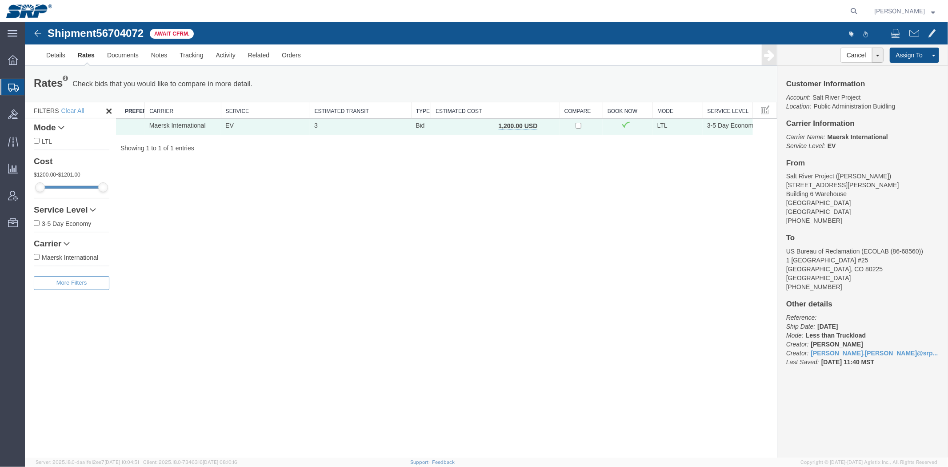
click at [211, 216] on div "Shipment 56704072 1 of 1 Await Cfrm. Details Rates Documents Notes Tracking Act…" at bounding box center [485, 239] width 923 height 435
click at [129, 66] on div "Rates Check bids that you would like to compare in more detail. Compare Filter …" at bounding box center [400, 84] width 752 height 36
click at [124, 56] on link "Documents" at bounding box center [122, 54] width 44 height 21
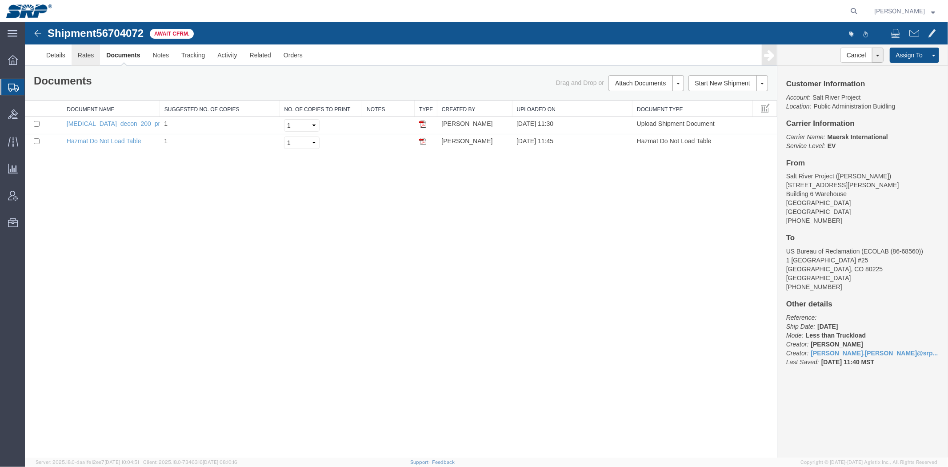
click at [95, 58] on link "Rates" at bounding box center [85, 54] width 29 height 21
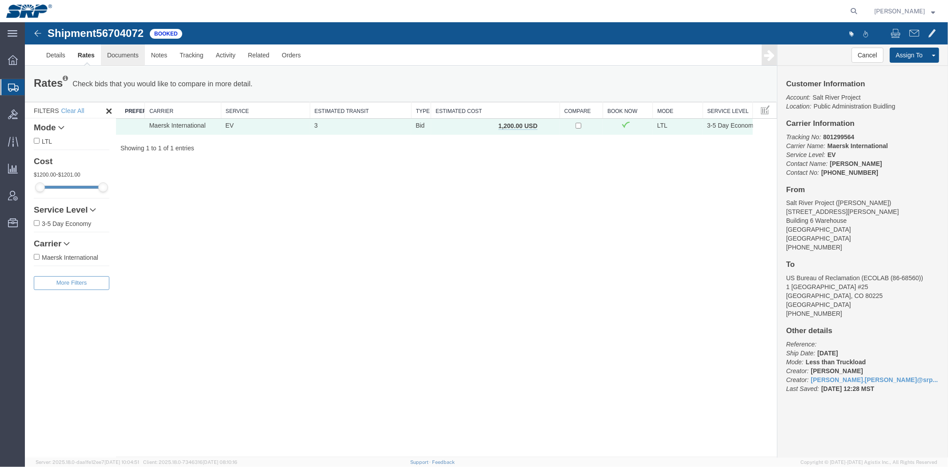
click at [123, 53] on link "Documents" at bounding box center [122, 54] width 44 height 21
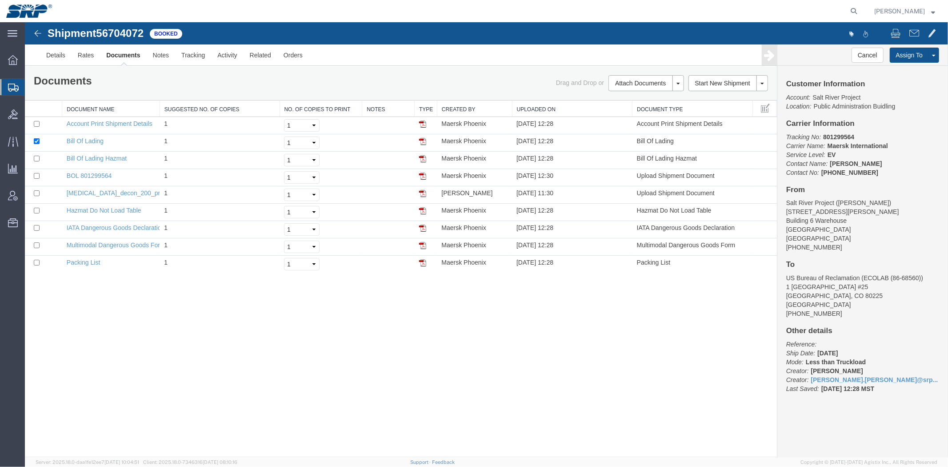
click at [112, 31] on span "56704072" at bounding box center [120, 33] width 48 height 12
copy span "56704072"
click at [87, 171] on td "BOL 801299564" at bounding box center [111, 176] width 98 height 17
click at [89, 175] on link "BOL 801299564" at bounding box center [88, 175] width 45 height 7
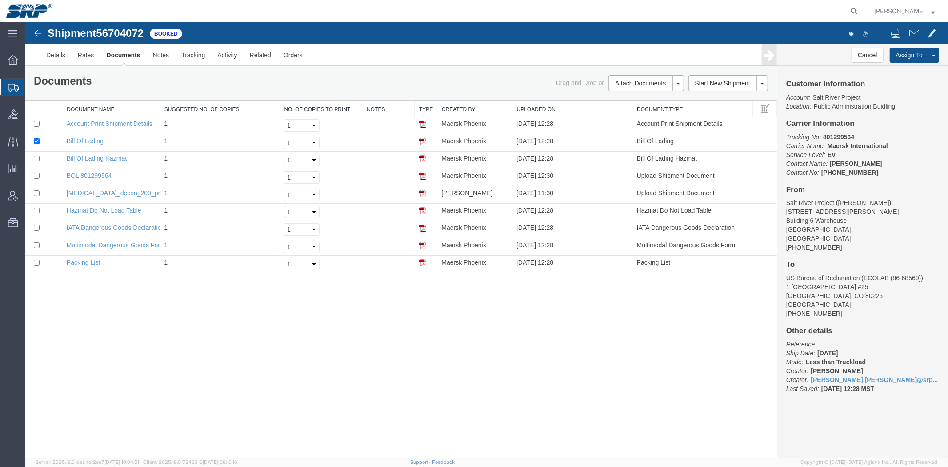
click at [127, 29] on span "56704072" at bounding box center [120, 33] width 48 height 12
copy span "56704072"
click at [121, 31] on span "56704072" at bounding box center [120, 33] width 48 height 12
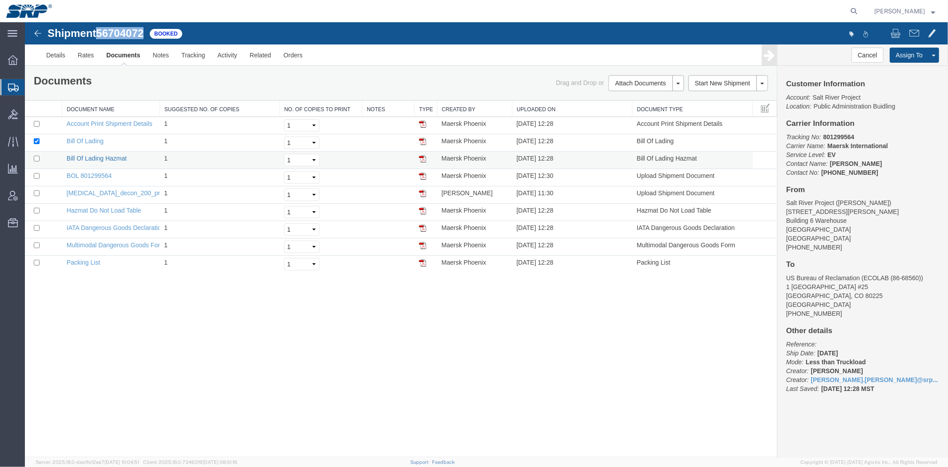
click at [96, 156] on link "Bill Of Lading Hazmat" at bounding box center [96, 157] width 60 height 7
click at [51, 51] on link "Details" at bounding box center [56, 54] width 32 height 21
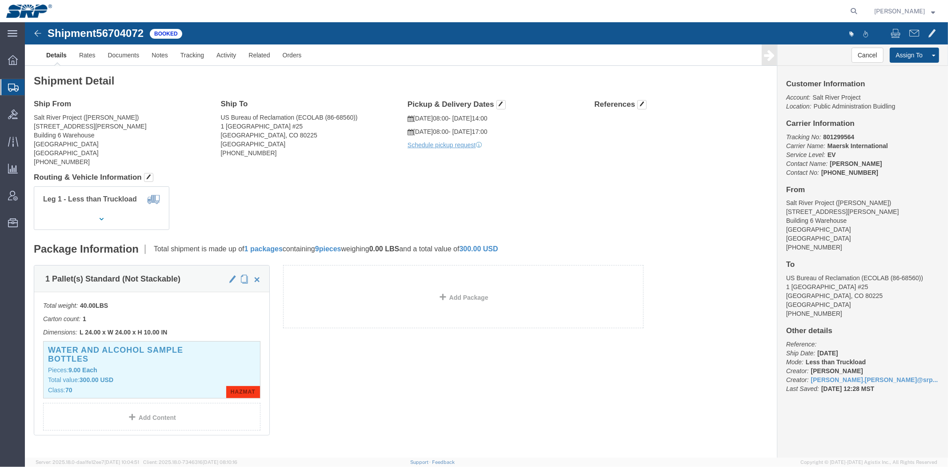
click address "Salt River Project ([PERSON_NAME]) [STREET_ADDRESS][PERSON_NAME] [PHONE_NUMBER]"
drag, startPoint x: 654, startPoint y: 205, endPoint x: 623, endPoint y: 106, distance: 104.3
click div "Leg 1 - Less than Truckload"
click link "Rates"
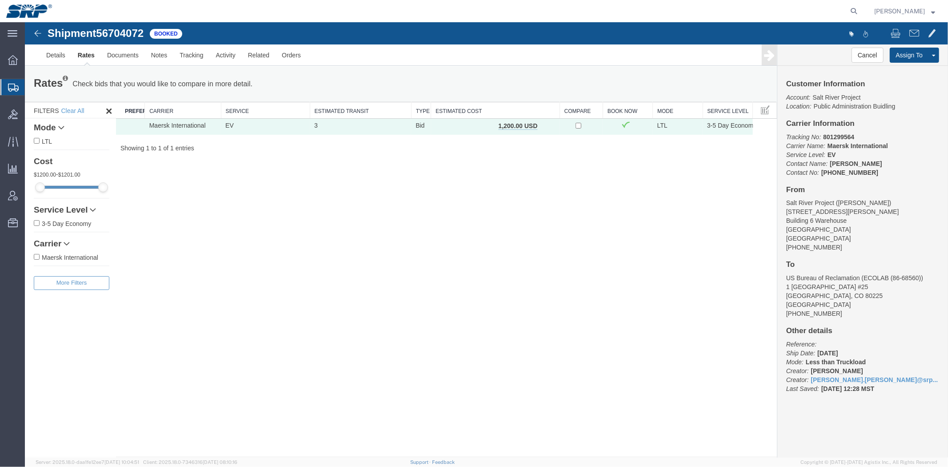
click at [0, 0] on span "Shipment Manager" at bounding box center [0, 0] width 0 height 0
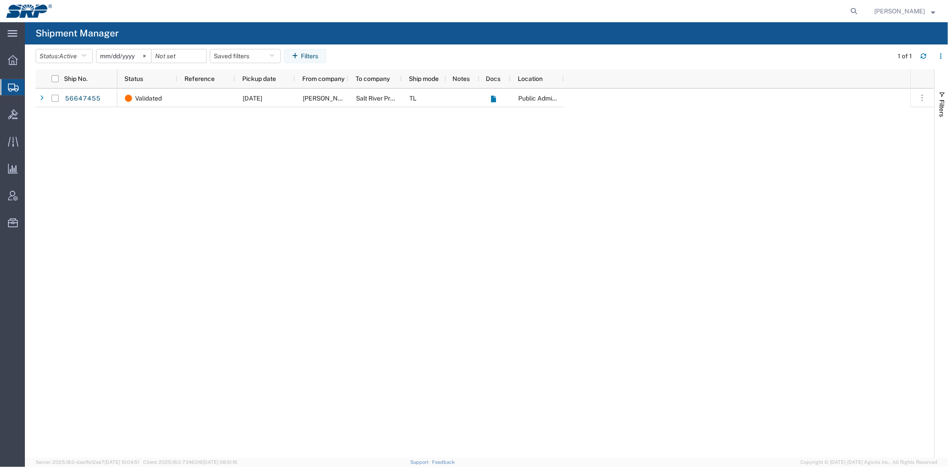
click at [375, 383] on div "Validated [DATE] [PERSON_NAME] Salt River Project TL Public Administration Buid…" at bounding box center [513, 272] width 793 height 369
click at [21, 113] on div at bounding box center [12, 114] width 25 height 18
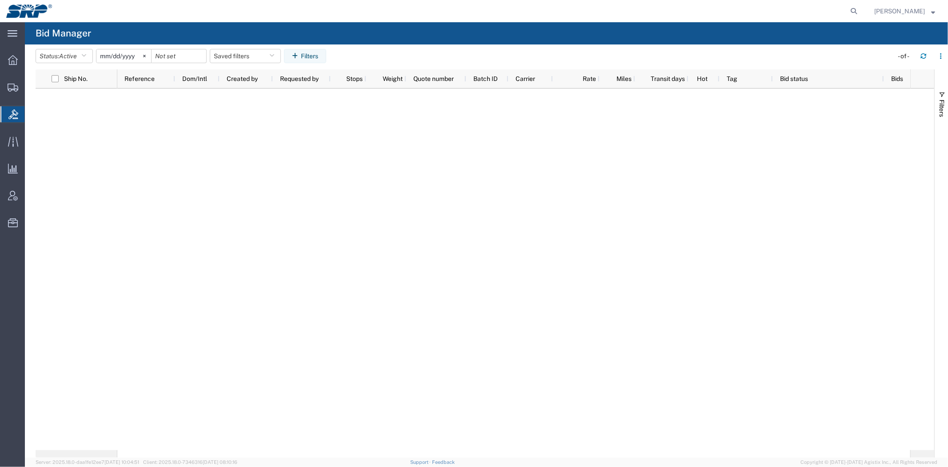
click at [144, 168] on div at bounding box center [513, 268] width 793 height 361
